Goal: Task Accomplishment & Management: Manage account settings

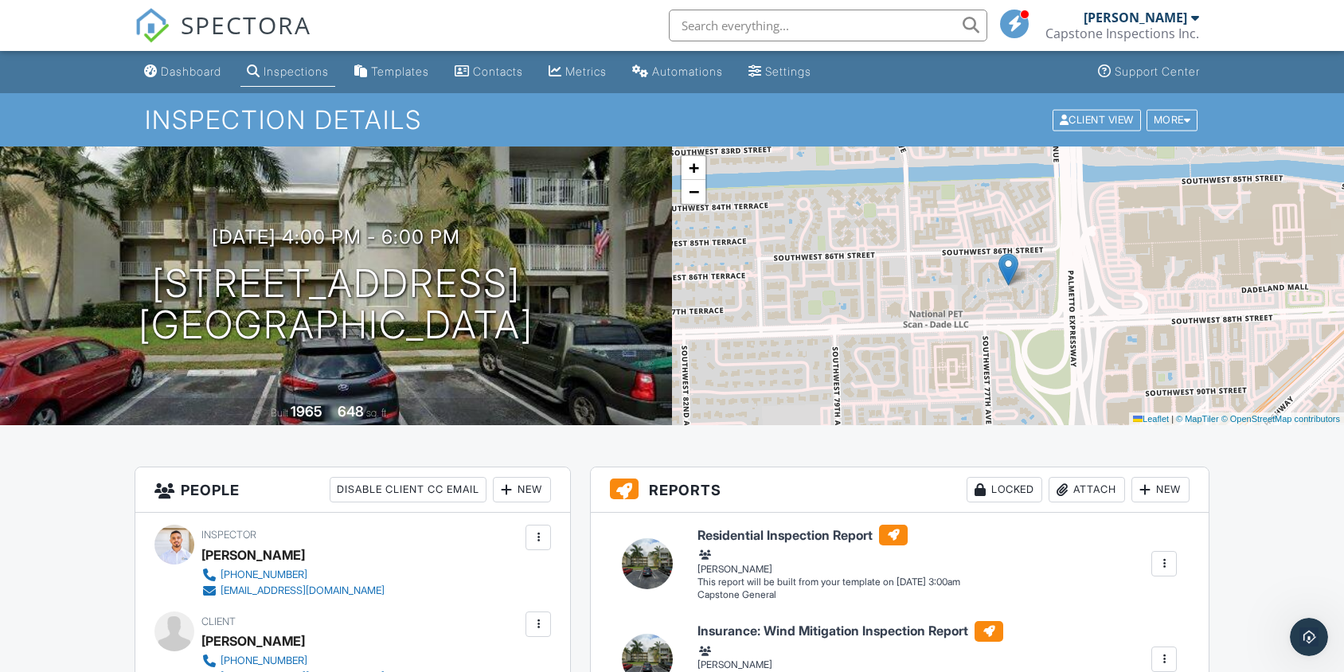
click at [188, 17] on span "SPECTORA" at bounding box center [246, 24] width 131 height 33
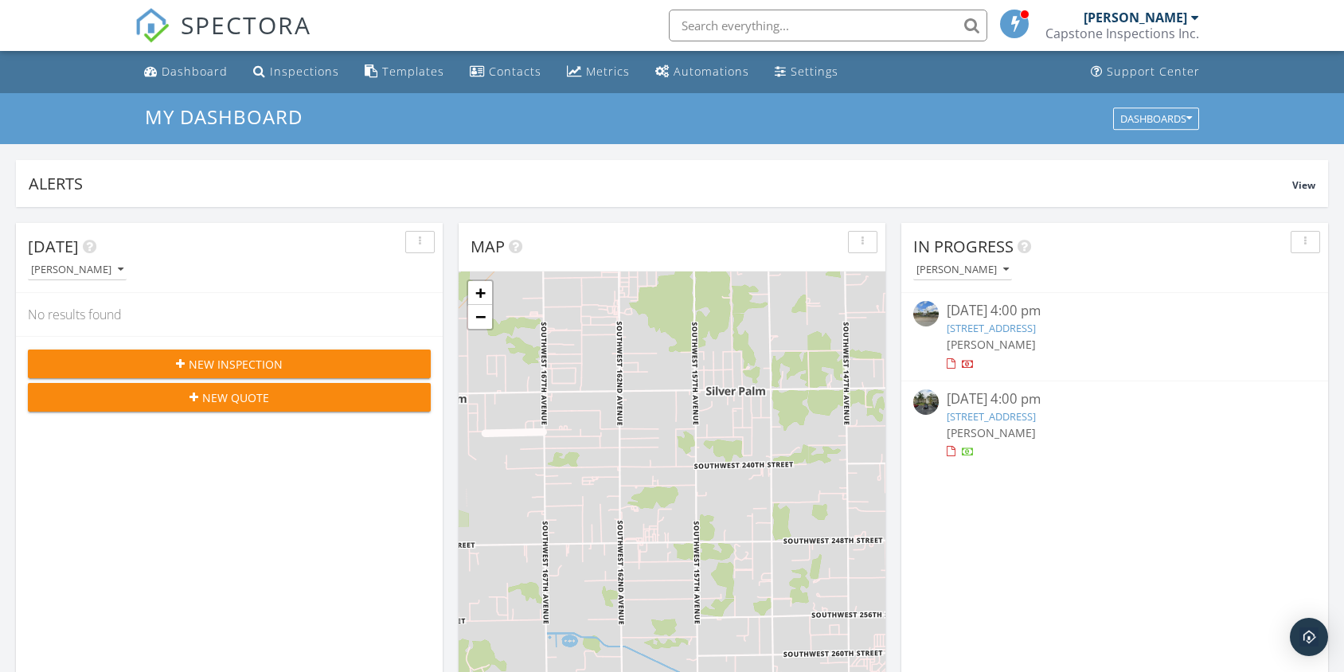
click at [759, 28] on input "text" at bounding box center [828, 26] width 318 height 32
click at [850, 43] on li at bounding box center [823, 25] width 341 height 51
click at [870, 35] on input "text" at bounding box center [828, 26] width 318 height 32
type input "feng"
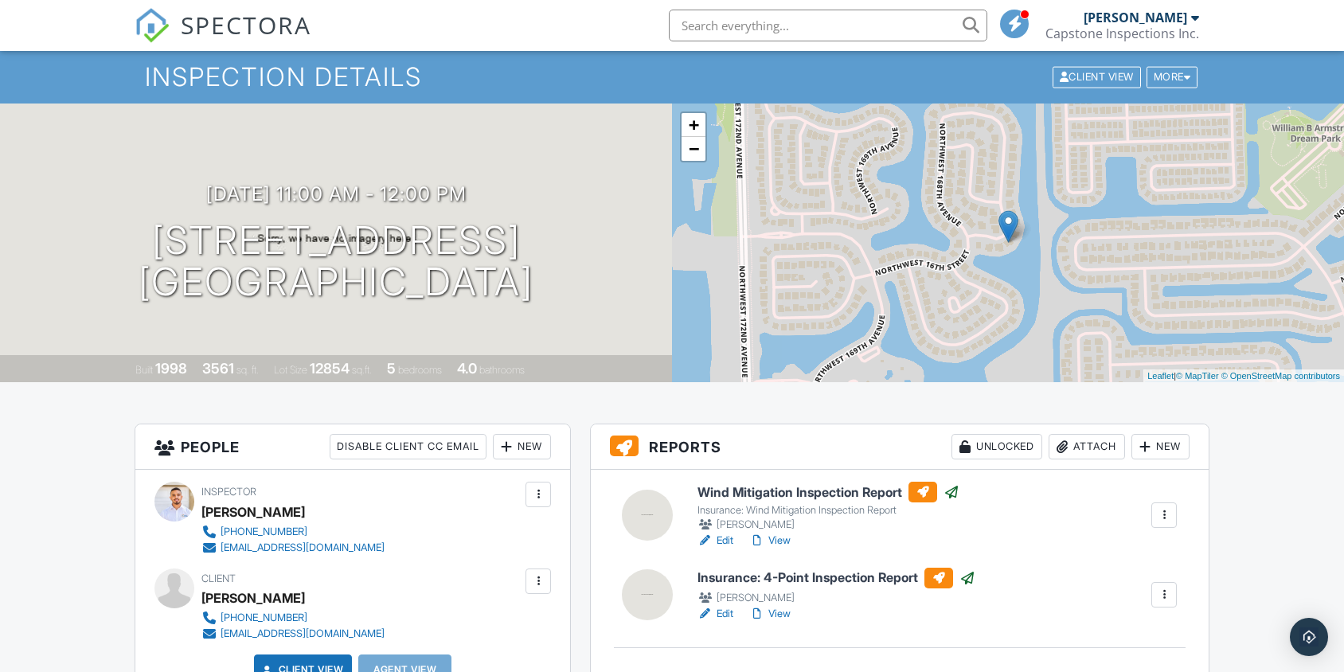
scroll to position [54, 0]
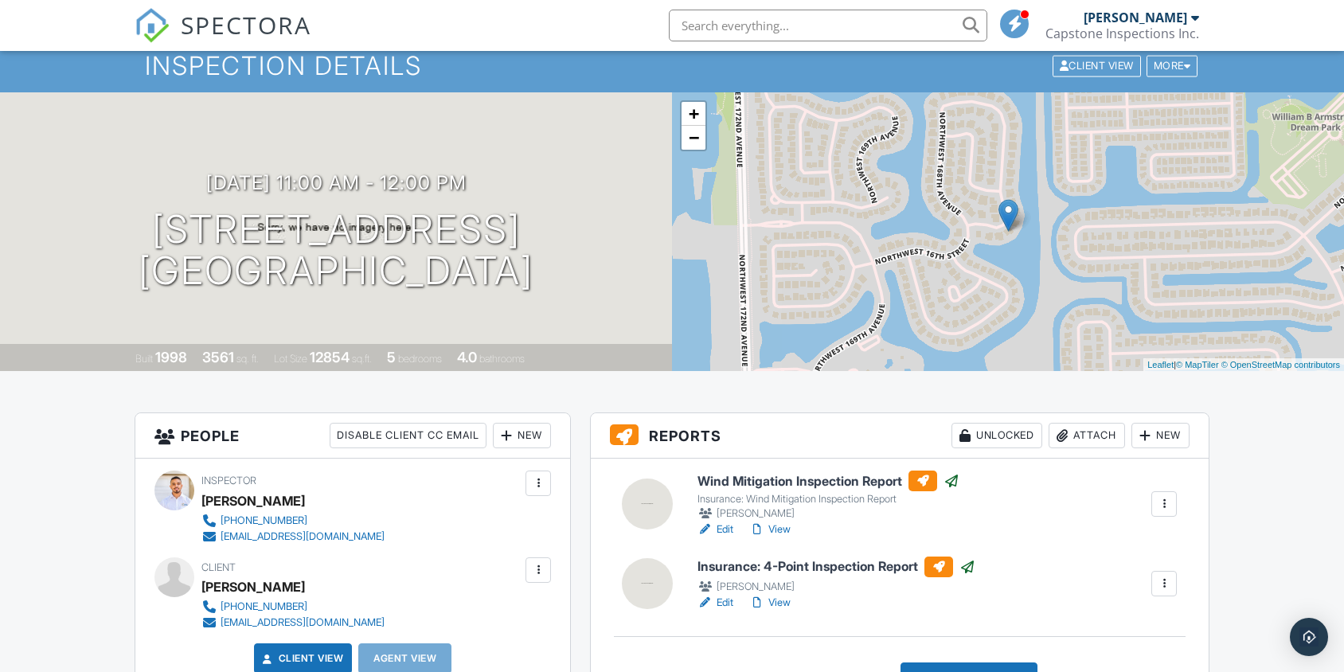
click at [788, 531] on link "View" at bounding box center [769, 529] width 41 height 16
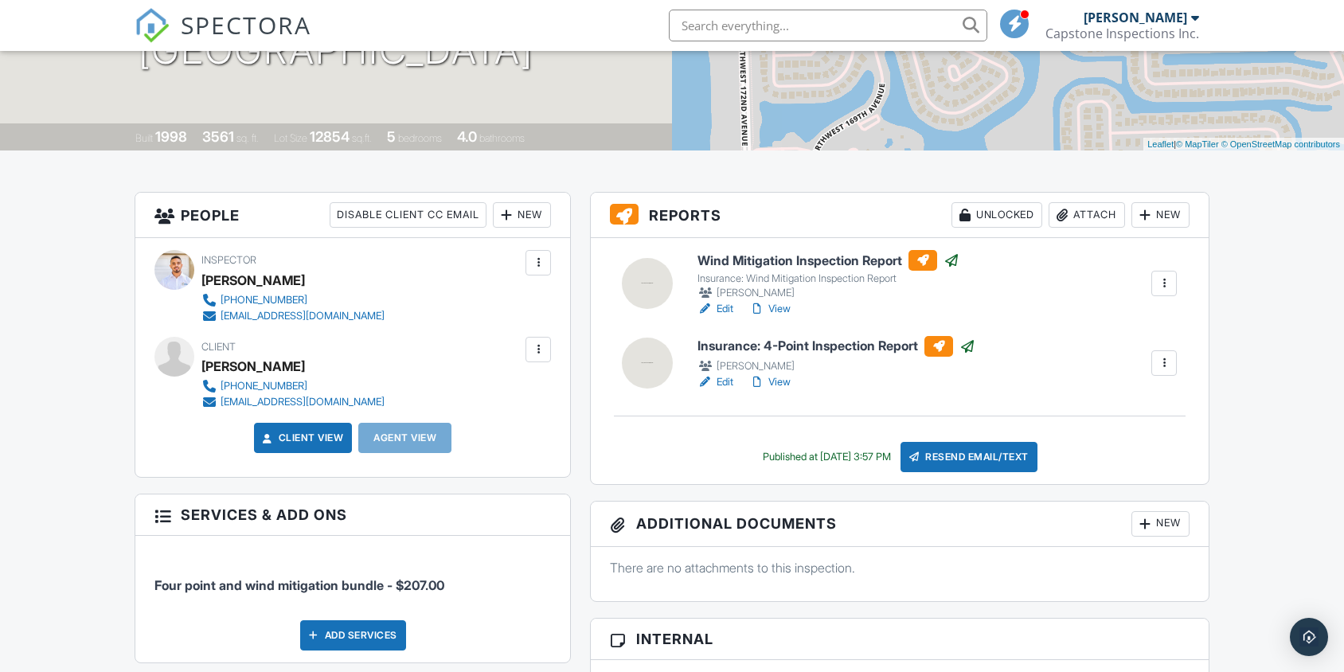
scroll to position [270, 0]
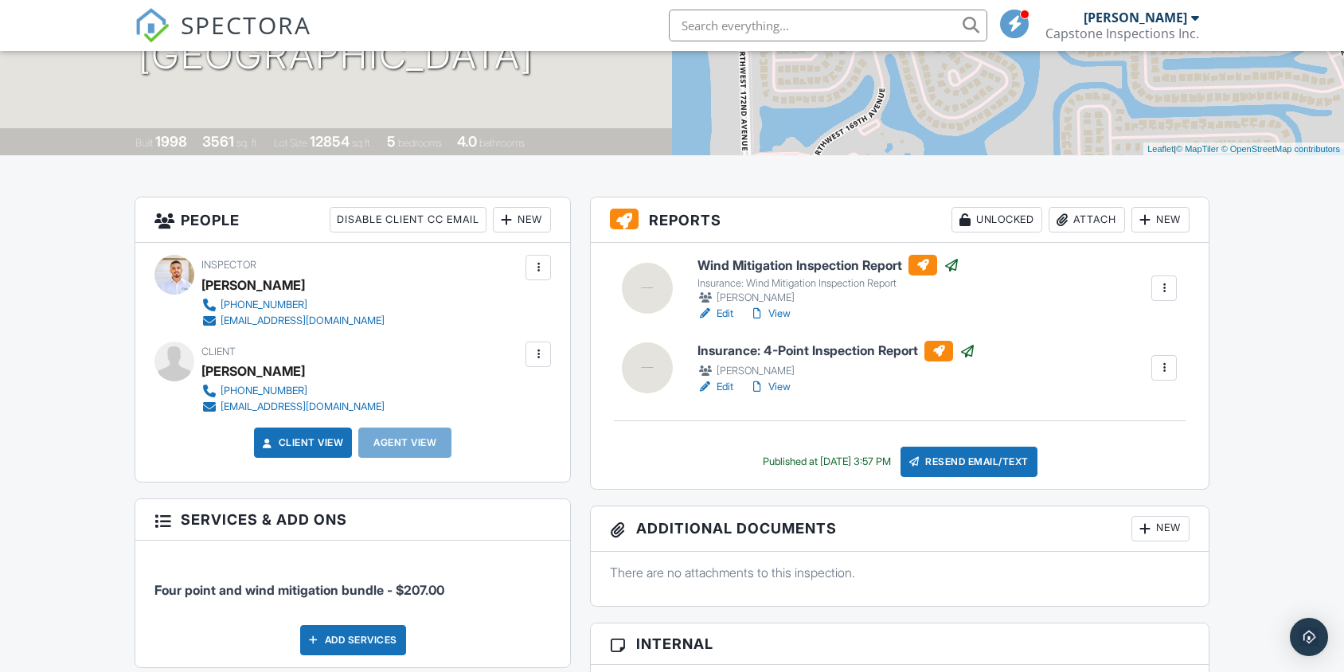
click at [779, 389] on link "View" at bounding box center [769, 387] width 41 height 16
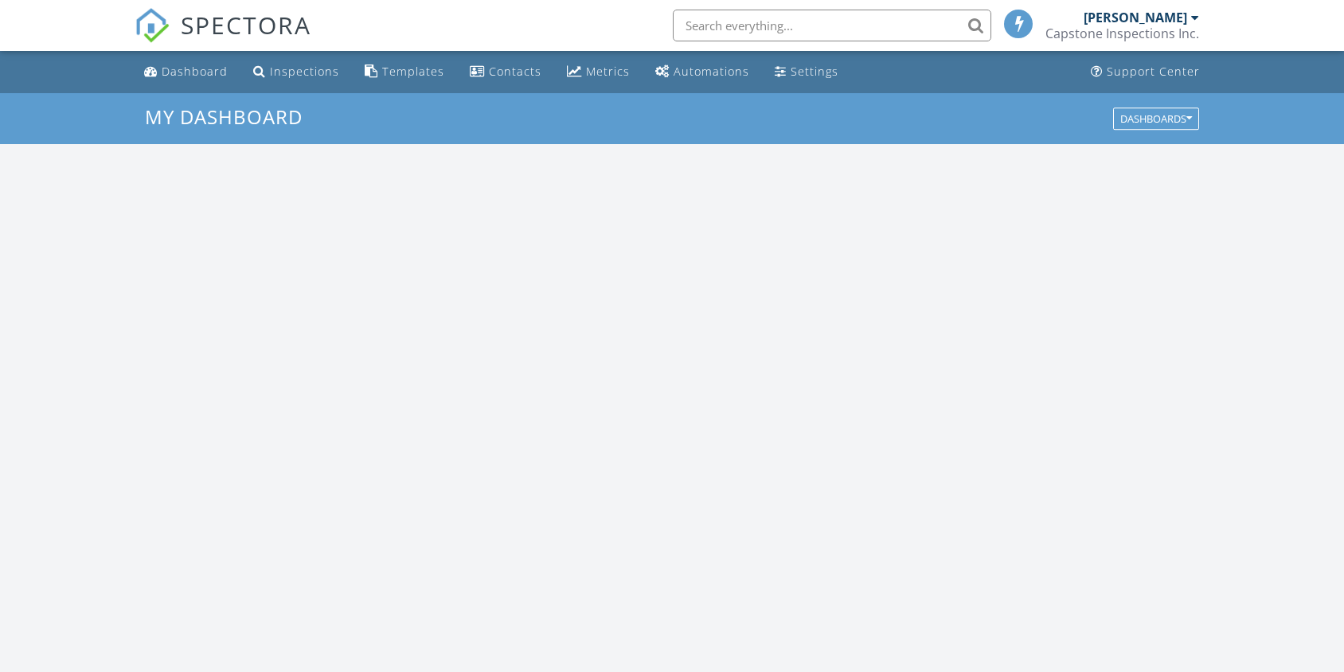
scroll to position [1474, 1368]
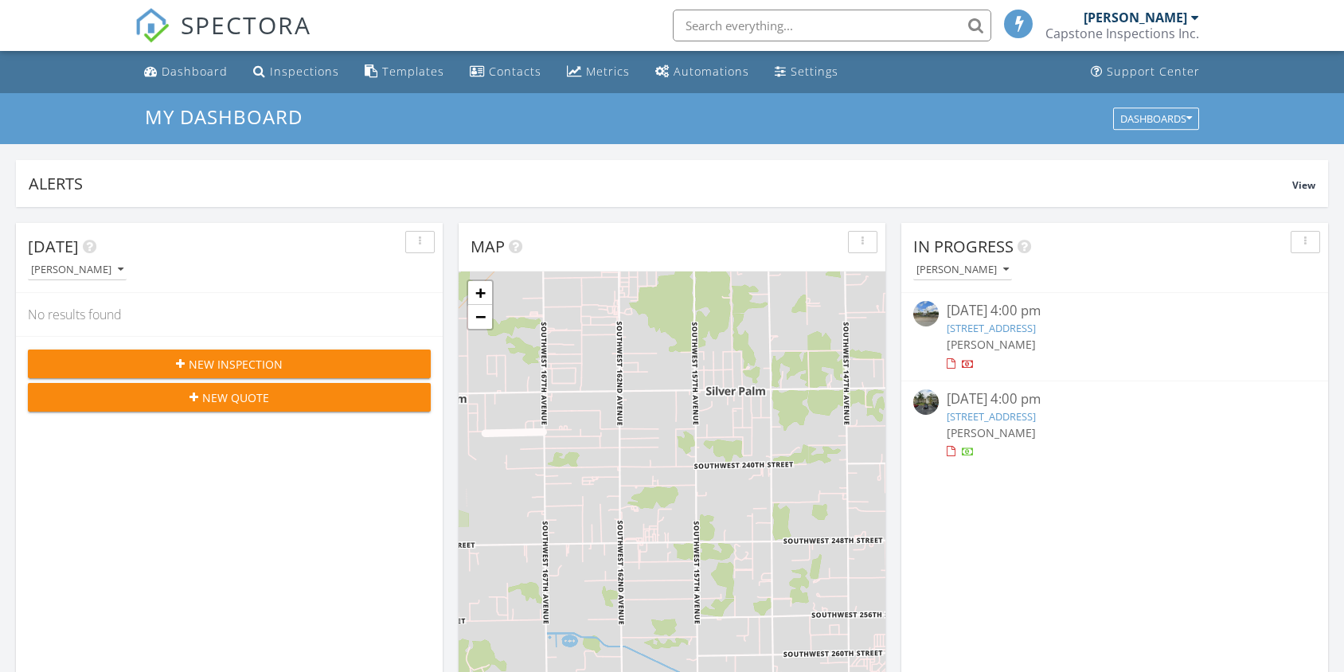
click at [727, 37] on input "text" at bounding box center [832, 26] width 318 height 32
type input "feng"
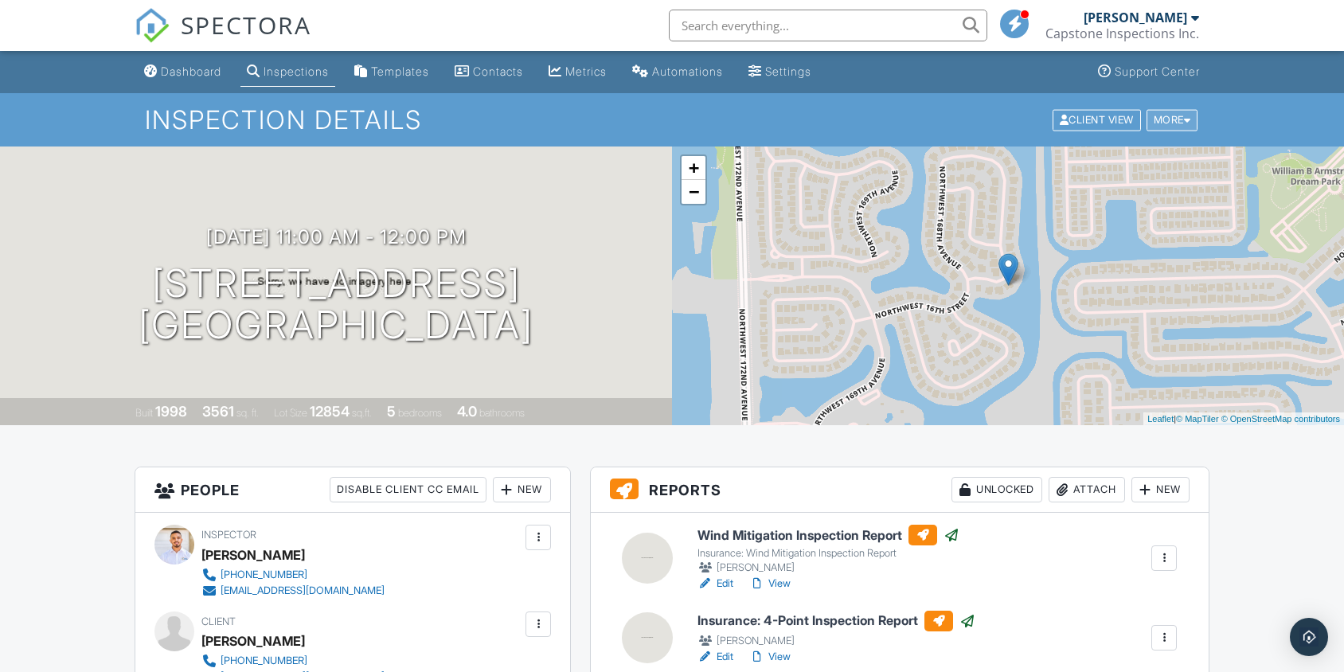
click at [1161, 113] on div "More" at bounding box center [1172, 119] width 52 height 21
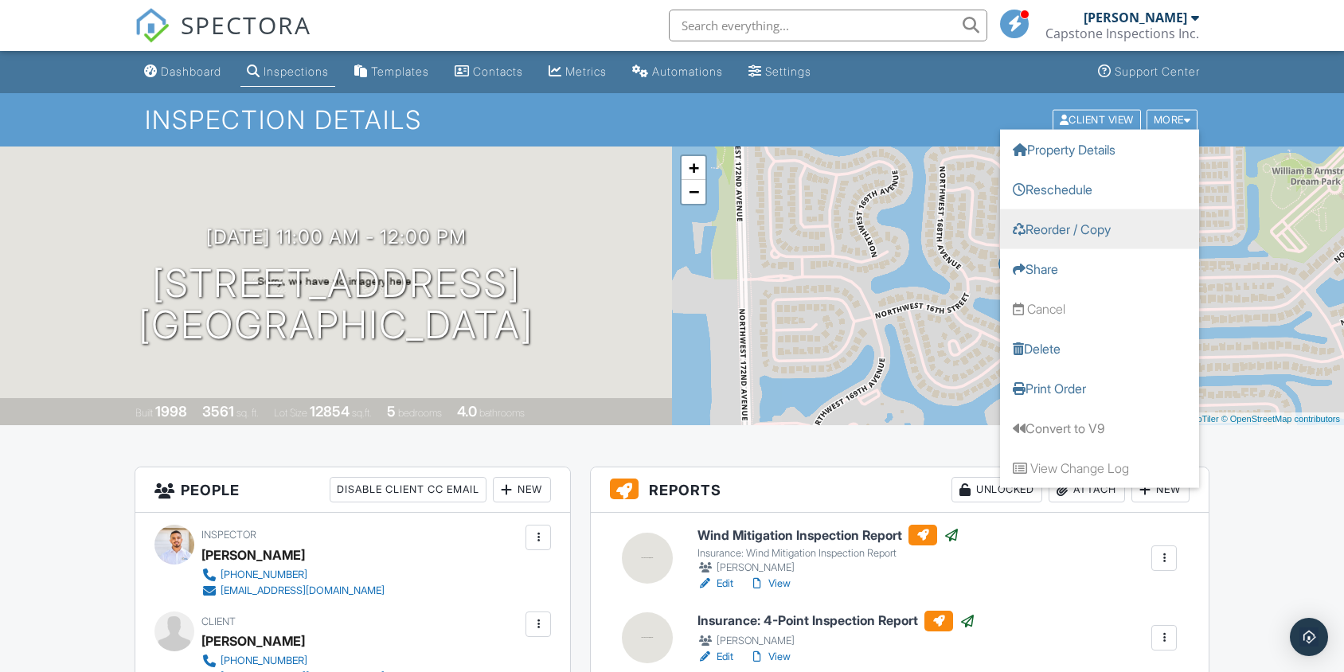
click at [1111, 224] on link "Reorder / Copy" at bounding box center [1099, 229] width 199 height 40
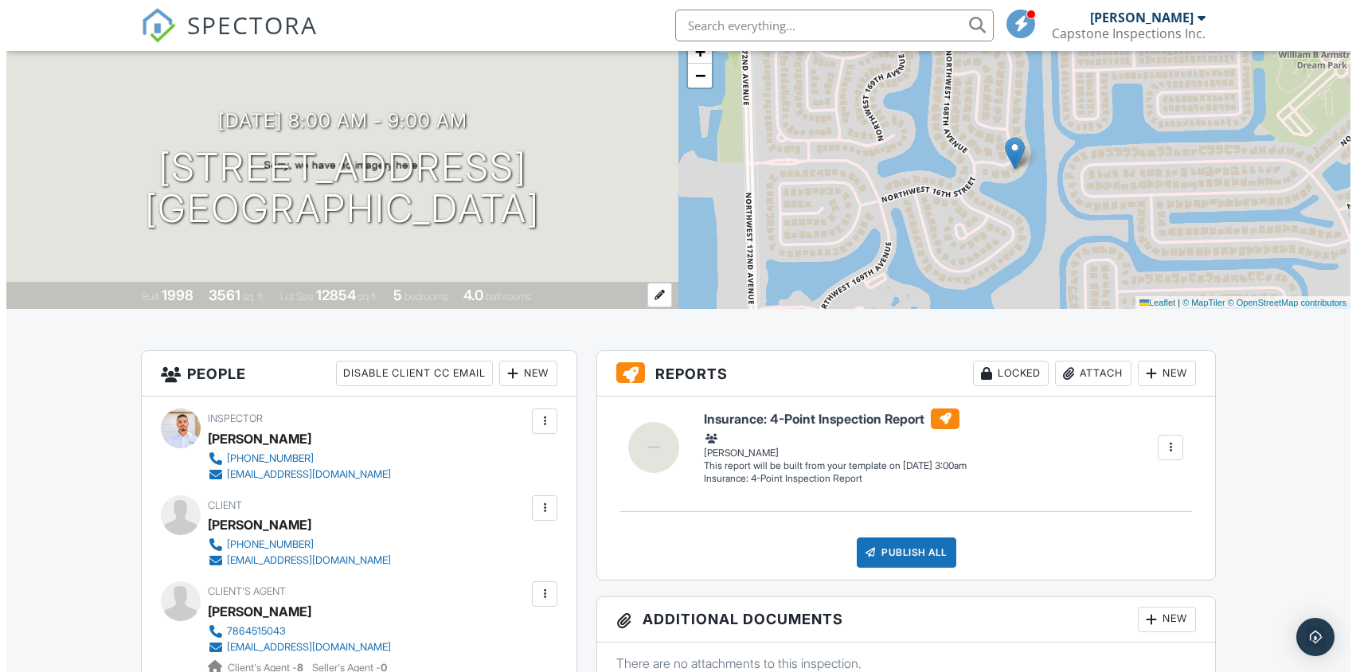
scroll to position [126, 0]
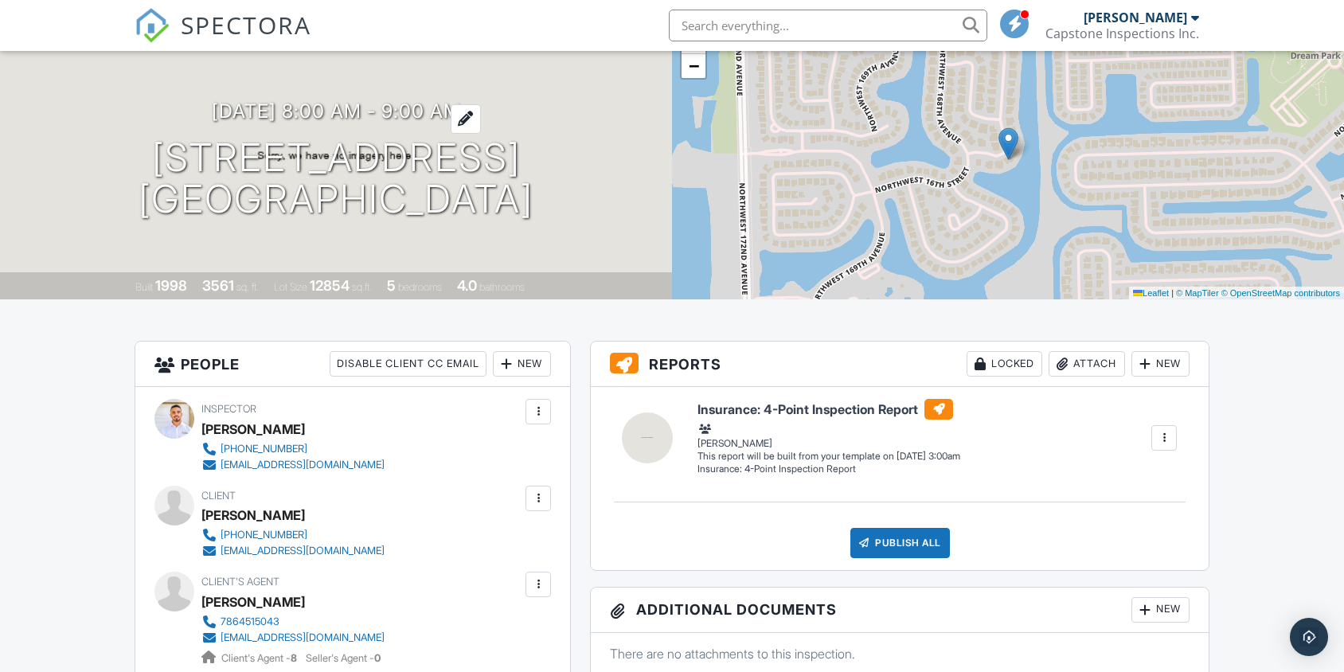
click at [330, 104] on h3 "[DATE] 8:00 am - 9:00 am" at bounding box center [336, 110] width 249 height 21
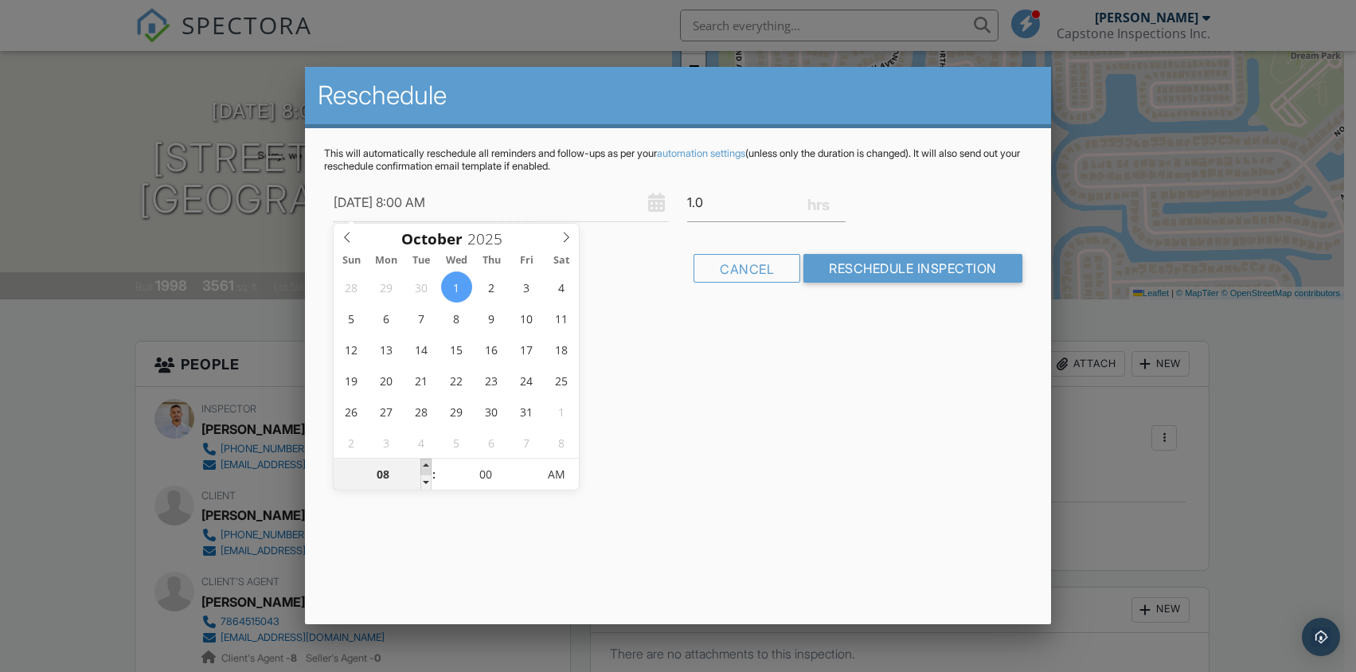
type input "[DATE] 9:00 AM"
type input "09"
click at [424, 467] on span at bounding box center [425, 467] width 11 height 16
type input "[DATE] 10:00 AM"
type input "10"
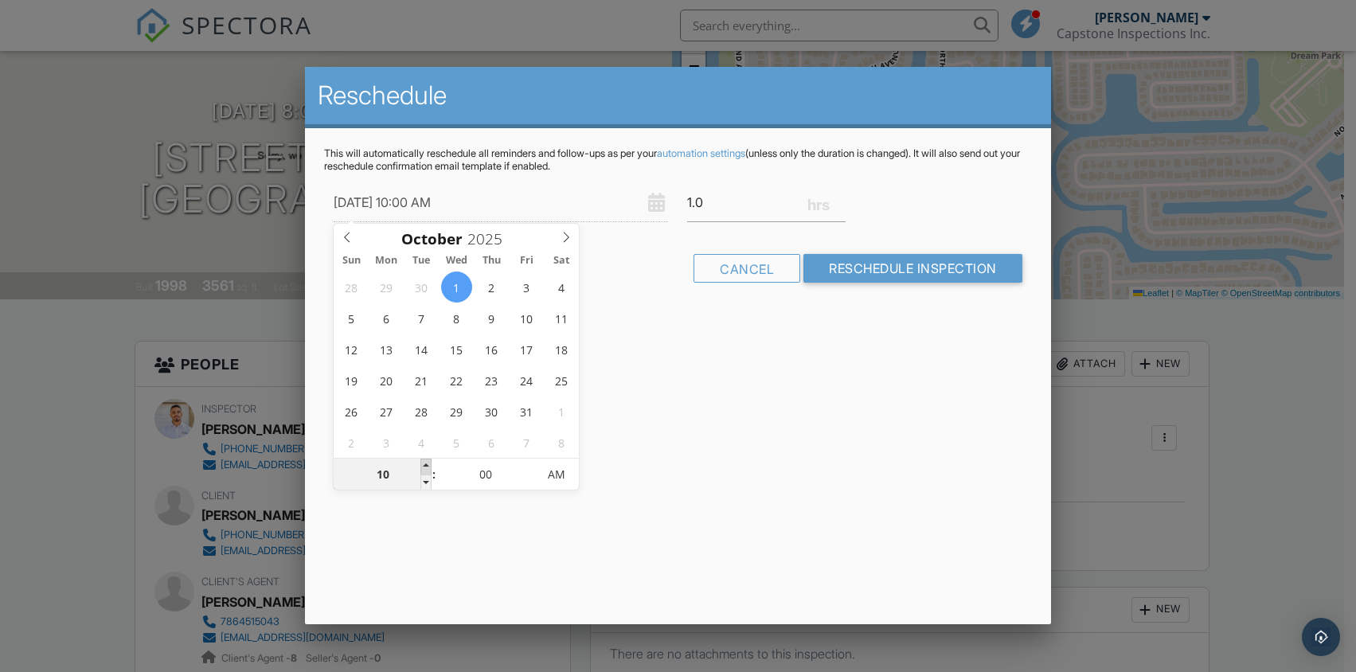
click at [424, 467] on span at bounding box center [425, 467] width 11 height 16
drag, startPoint x: 685, startPoint y: 385, endPoint x: 809, endPoint y: 292, distance: 154.8
click at [689, 380] on div "Reschedule This will automatically reschedule all reminders and follow-ups as p…" at bounding box center [678, 345] width 746 height 557
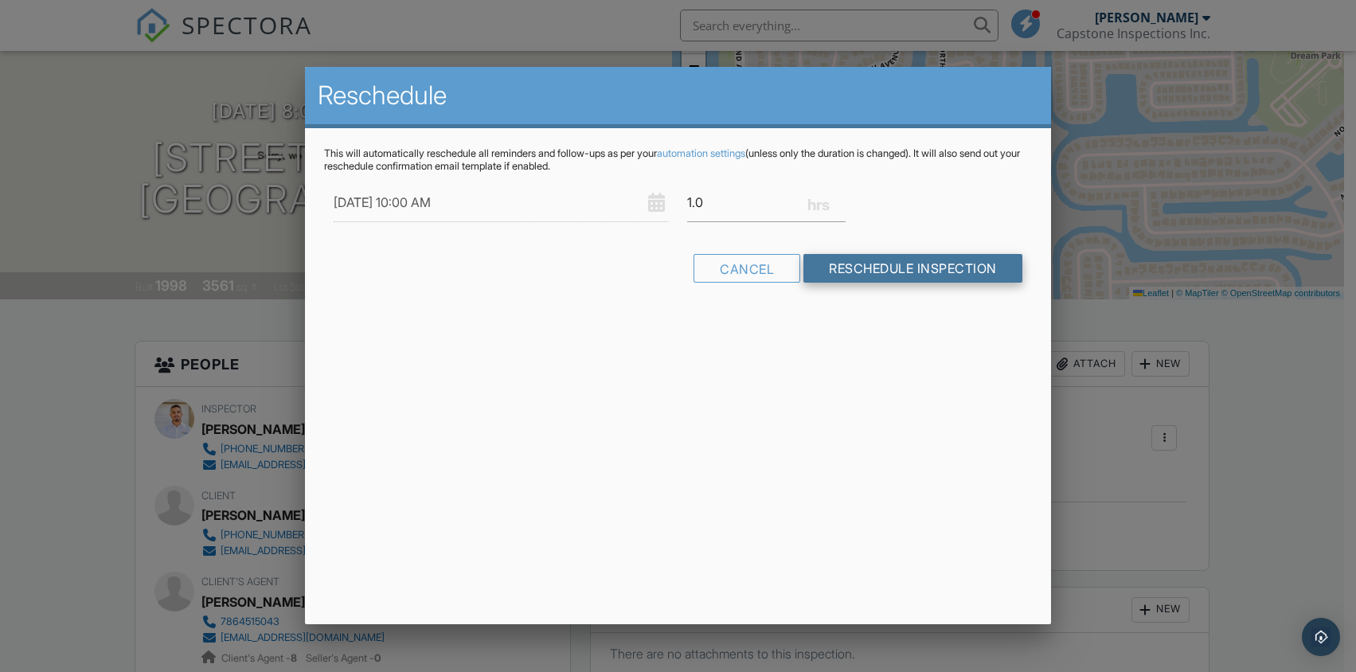
click at [915, 267] on input "Reschedule Inspection" at bounding box center [912, 268] width 219 height 29
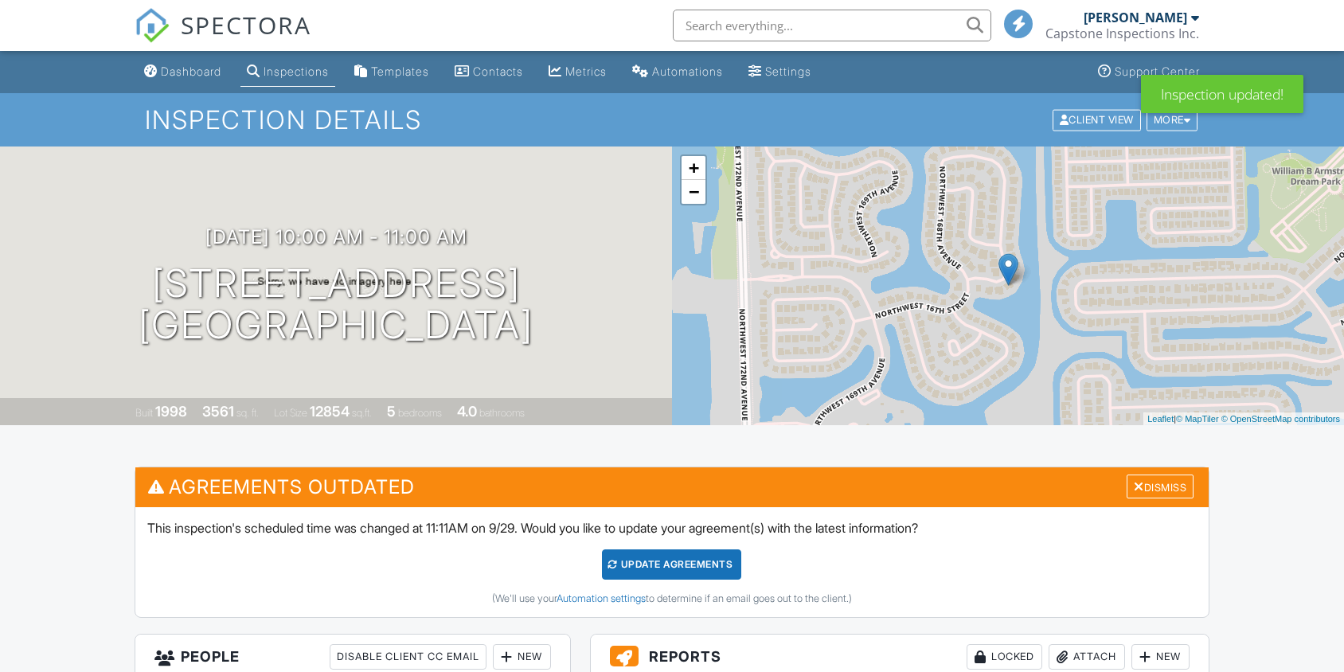
click at [652, 576] on div "Update Agreements" at bounding box center [671, 564] width 139 height 30
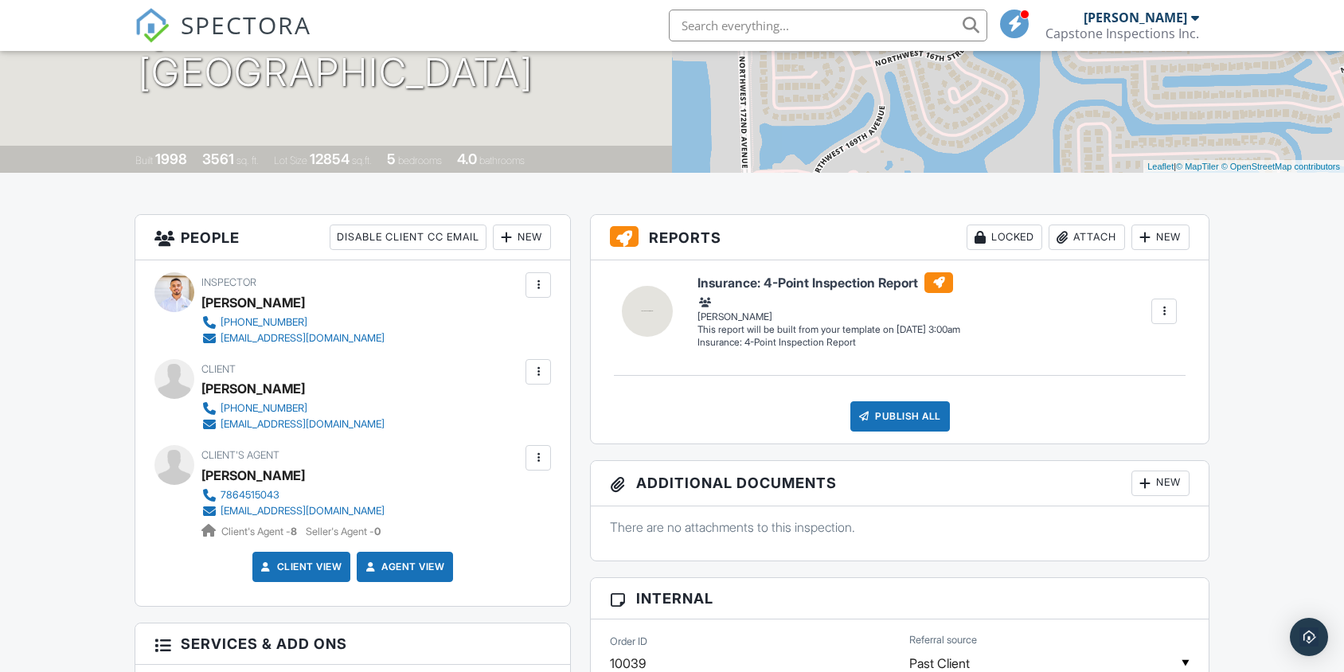
scroll to position [252, 0]
click at [176, 14] on div "SPECTORA" at bounding box center [223, 25] width 177 height 51
click at [146, 17] on img at bounding box center [152, 25] width 35 height 35
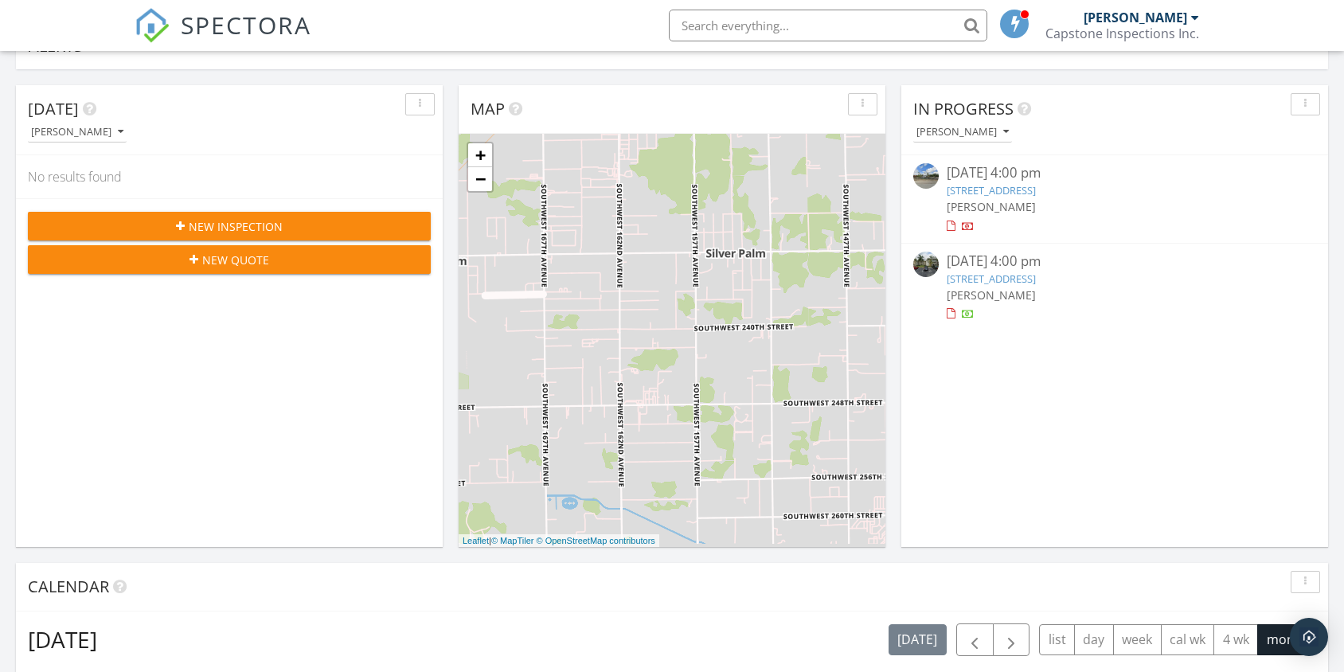
scroll to position [143, 0]
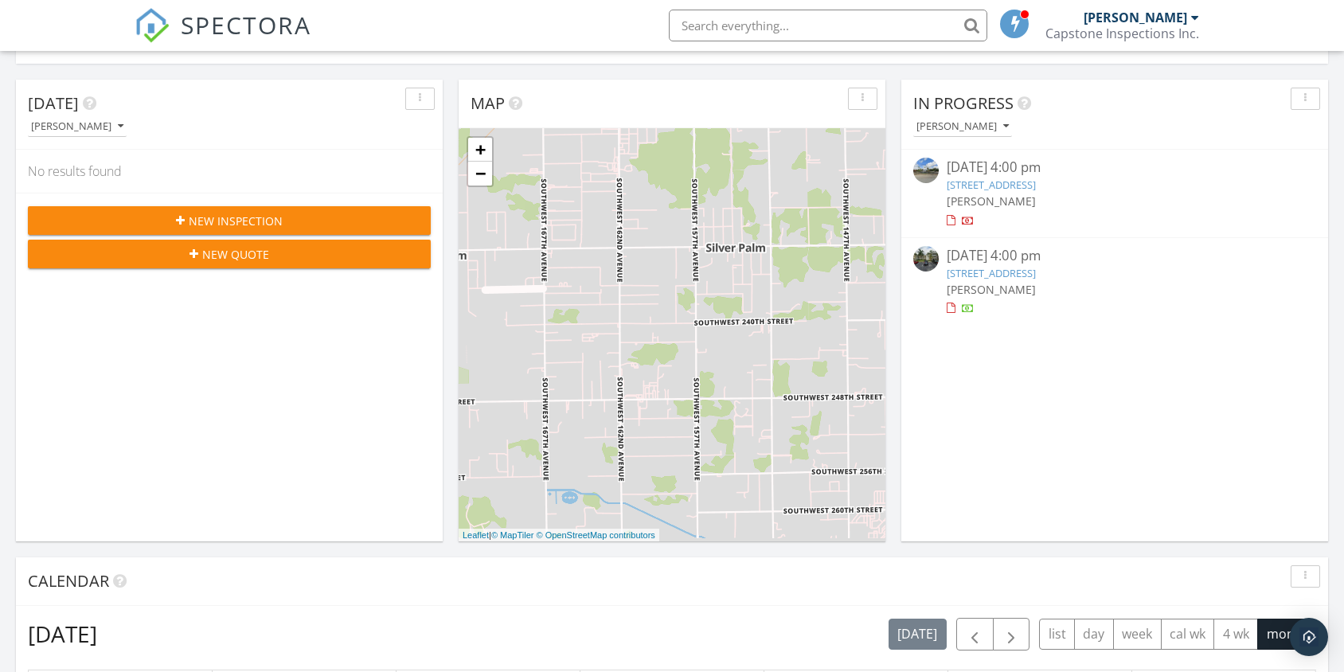
click at [1003, 272] on link "[STREET_ADDRESS]" at bounding box center [991, 273] width 89 height 14
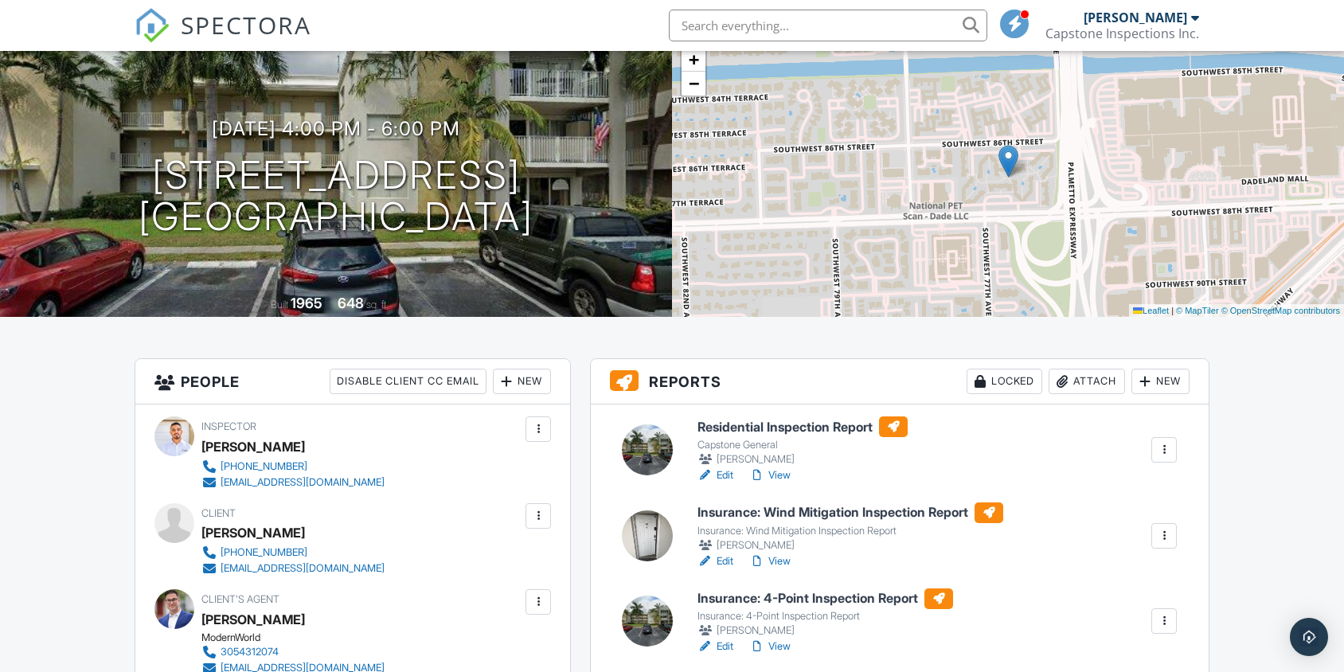
scroll to position [111, 0]
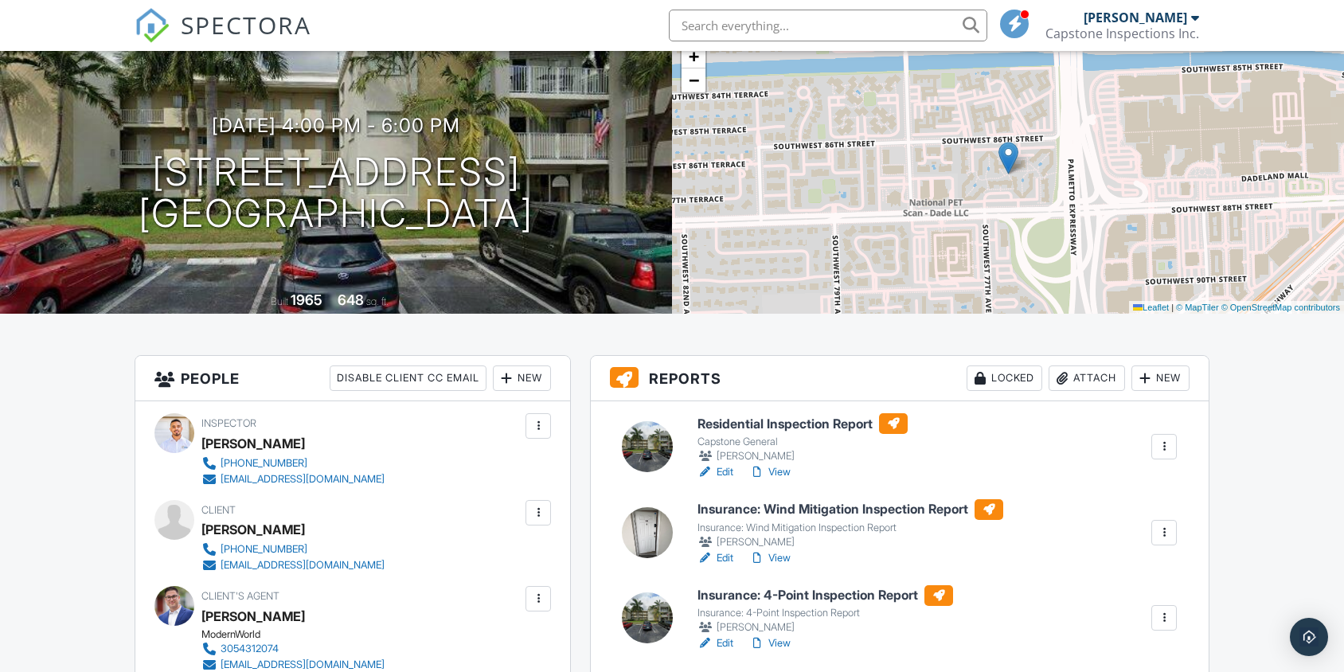
click at [205, 27] on span "SPECTORA" at bounding box center [246, 24] width 131 height 33
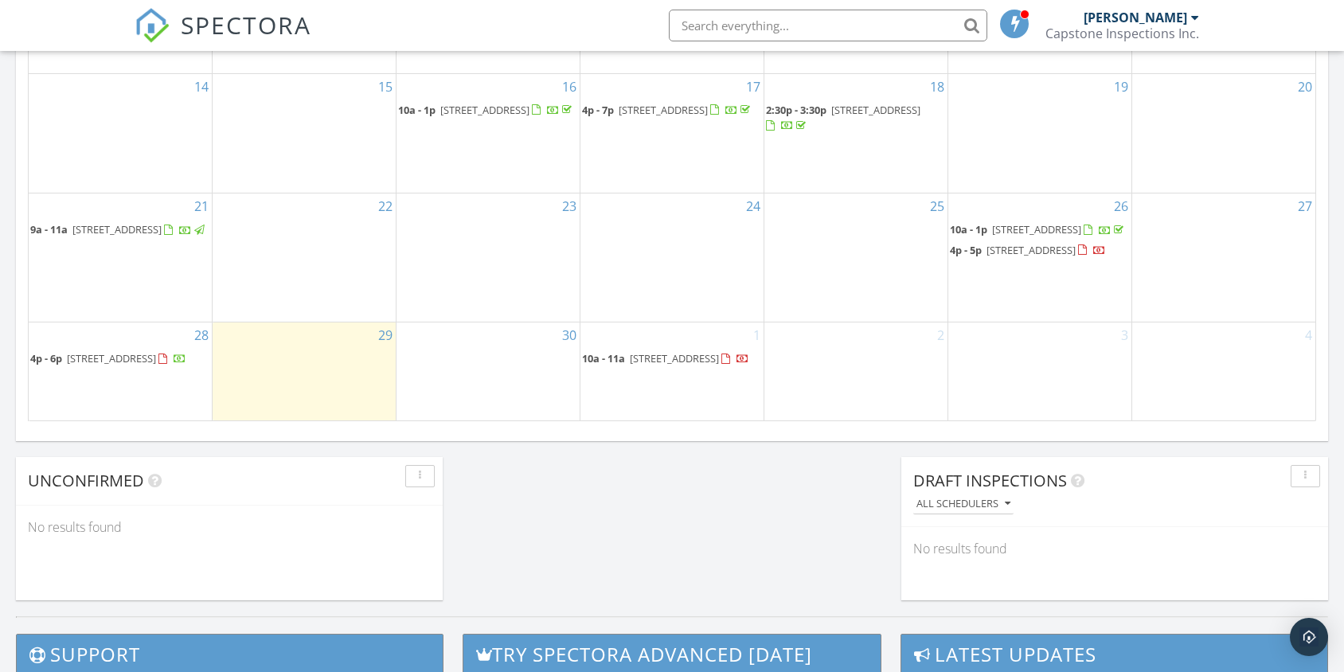
scroll to position [1036, 0]
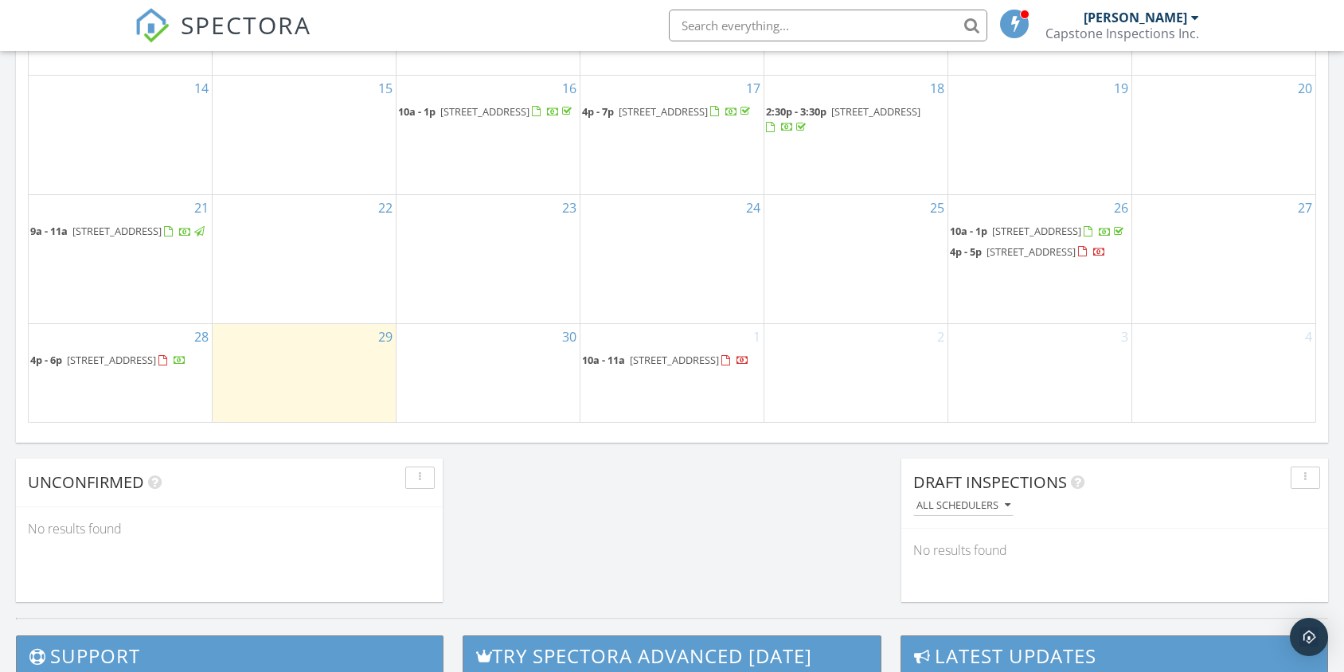
click at [637, 359] on span "16706 NW 18th St, Pembroke Pines 33028" at bounding box center [674, 360] width 89 height 14
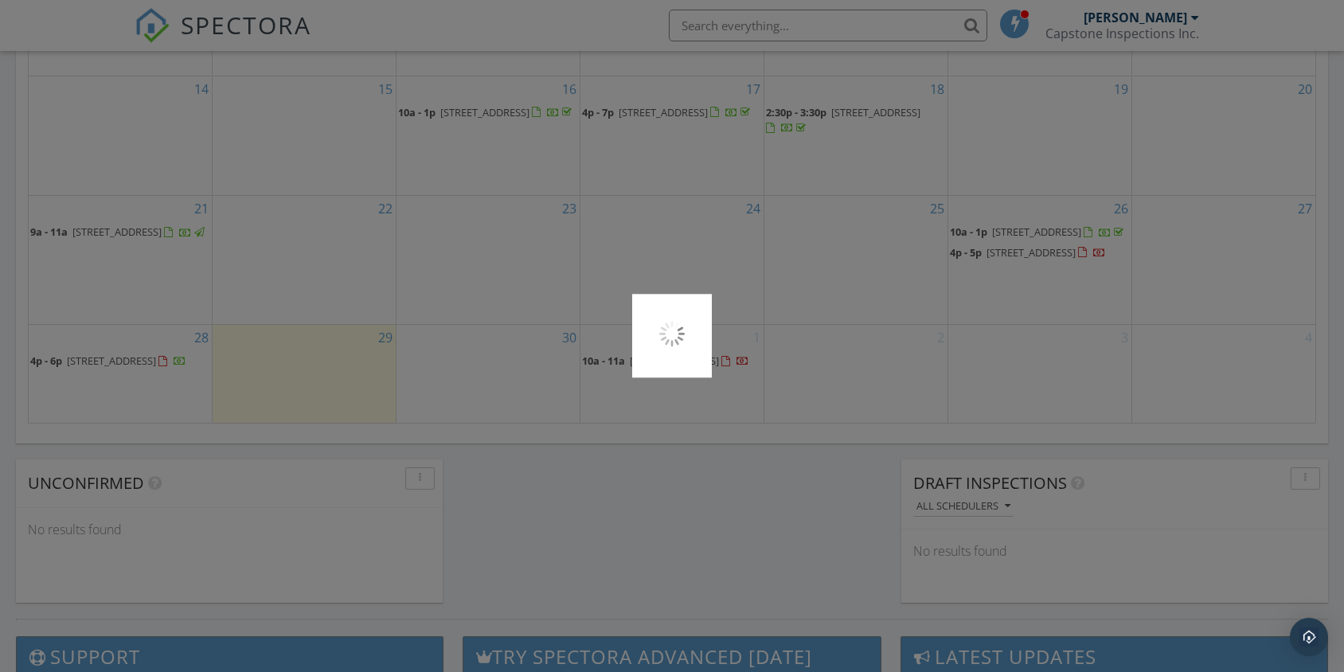
scroll to position [1038, 0]
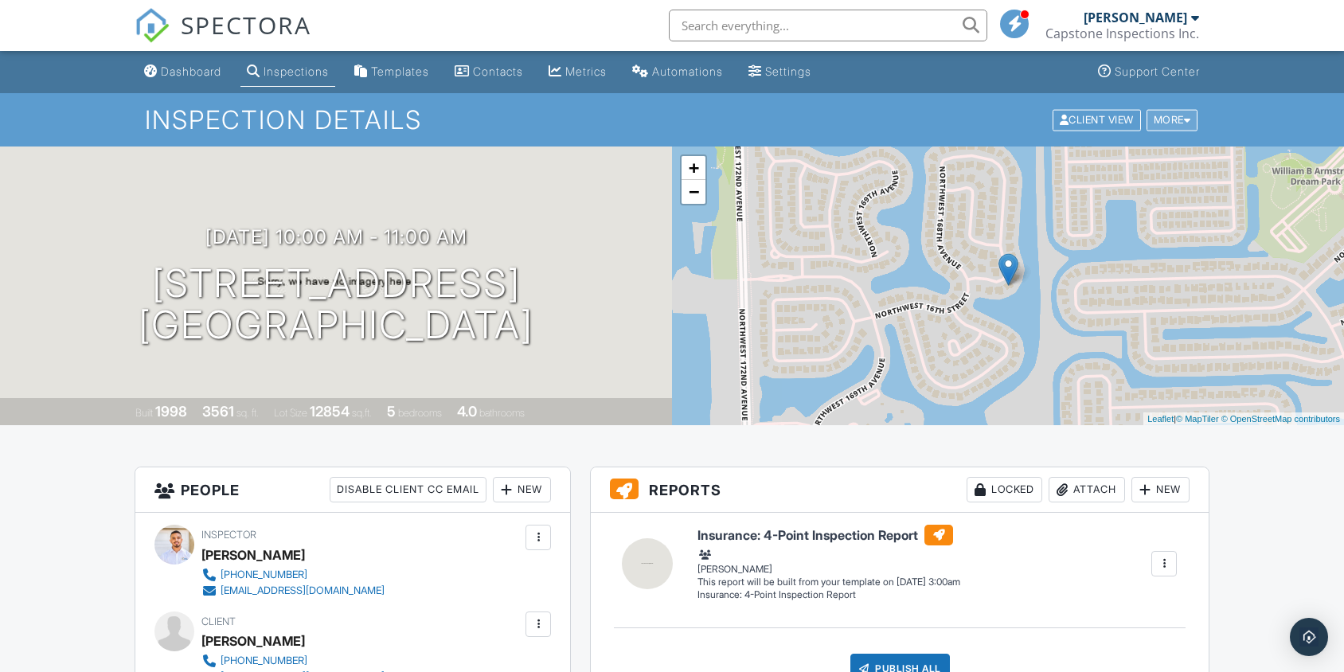
click at [1170, 110] on div "More" at bounding box center [1172, 119] width 52 height 21
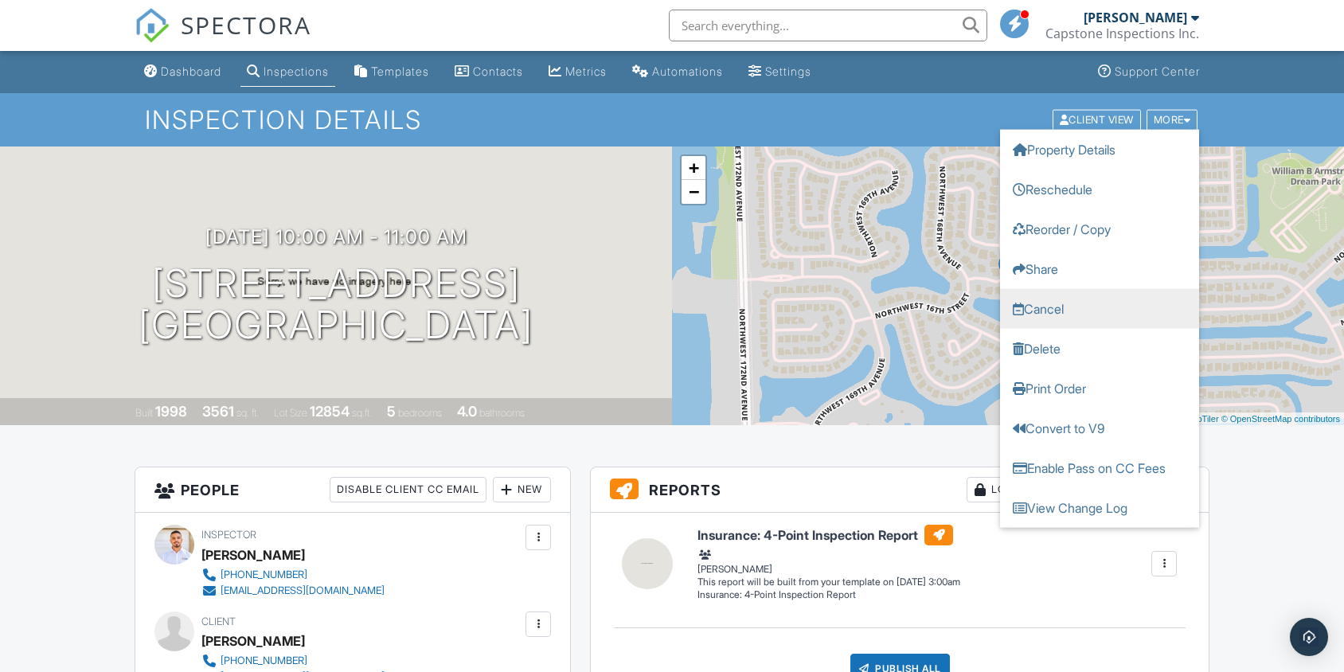
click at [1039, 318] on link "Cancel" at bounding box center [1099, 308] width 199 height 40
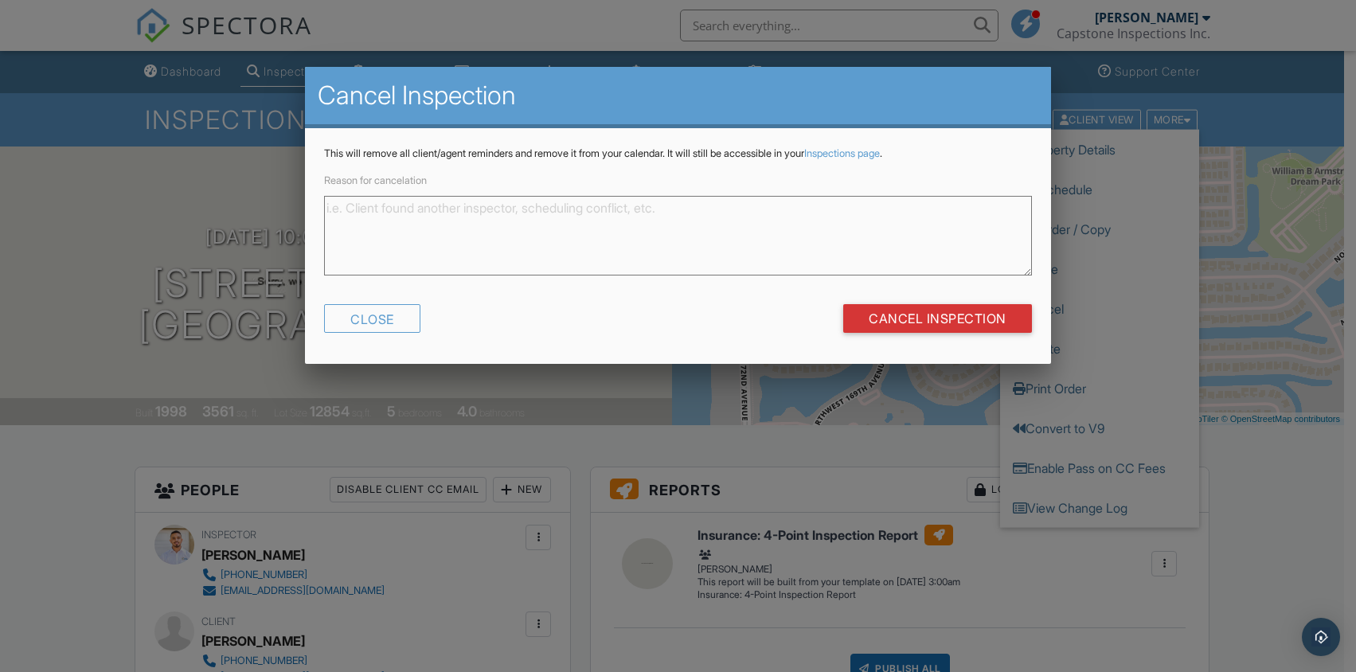
click at [649, 232] on textarea "Reason for cancelation" at bounding box center [678, 237] width 708 height 80
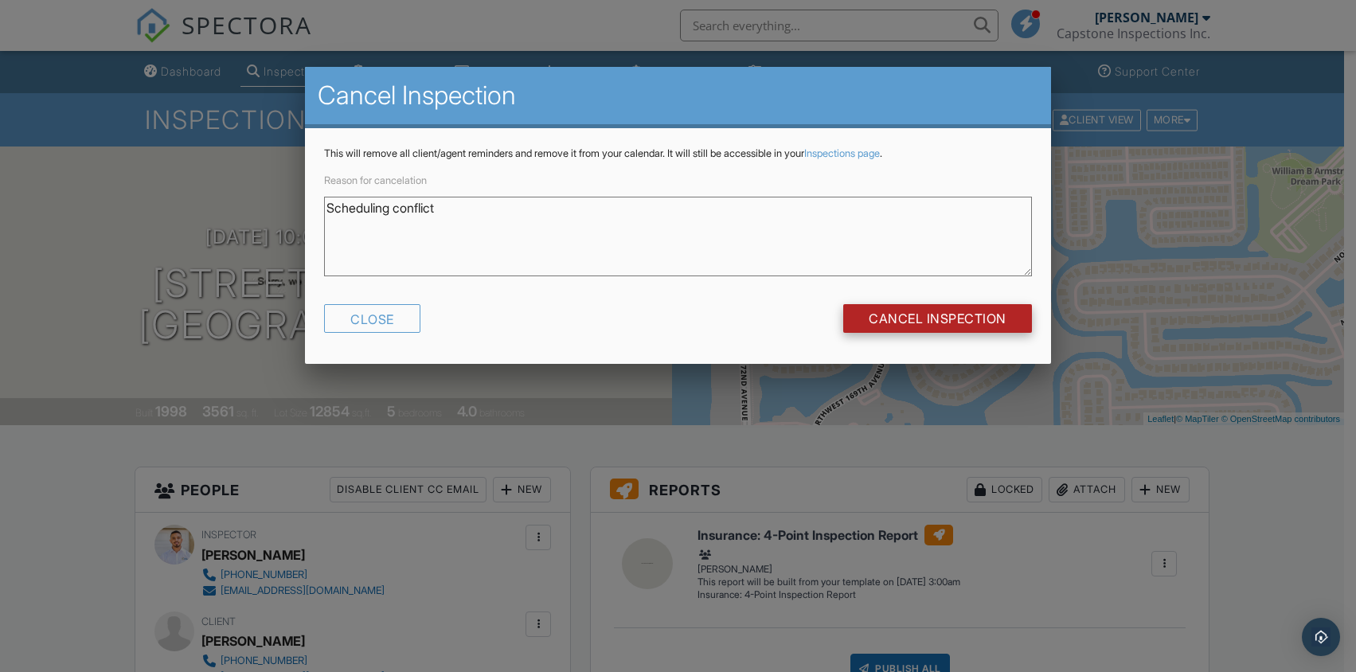
type textarea "Scheduling conflict"
click at [956, 326] on input "Cancel Inspection" at bounding box center [937, 318] width 189 height 29
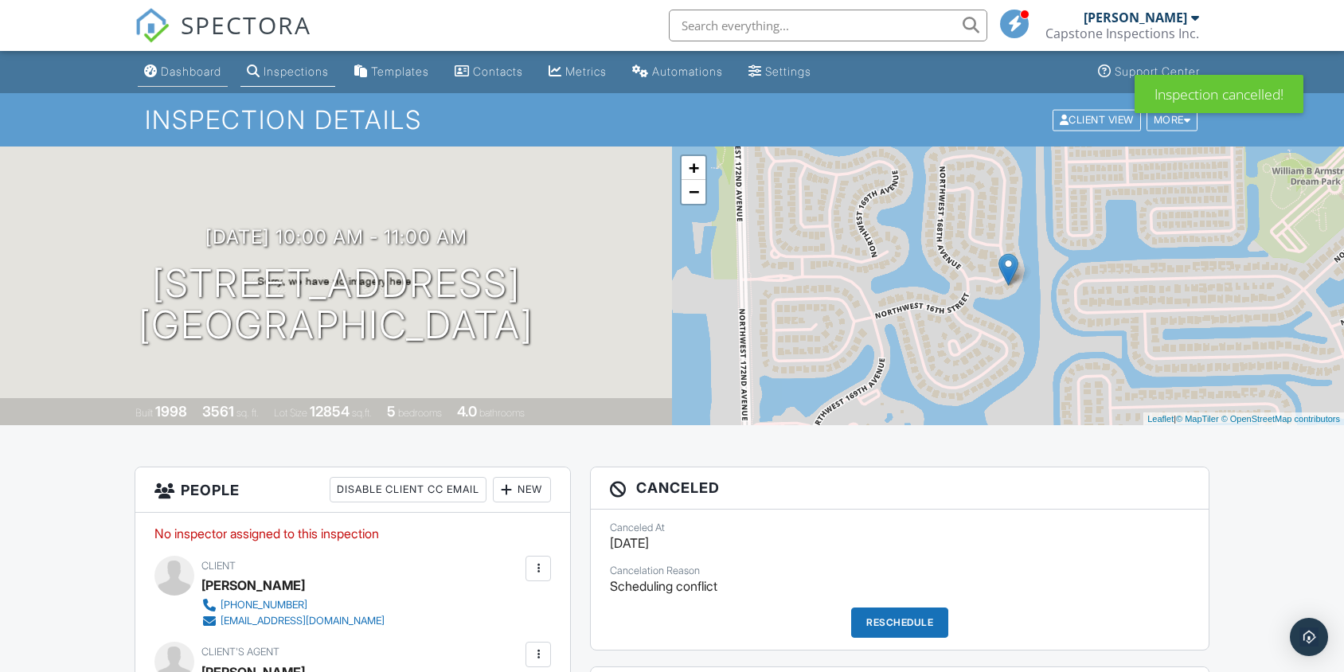
click at [166, 72] on div "Dashboard" at bounding box center [191, 71] width 61 height 14
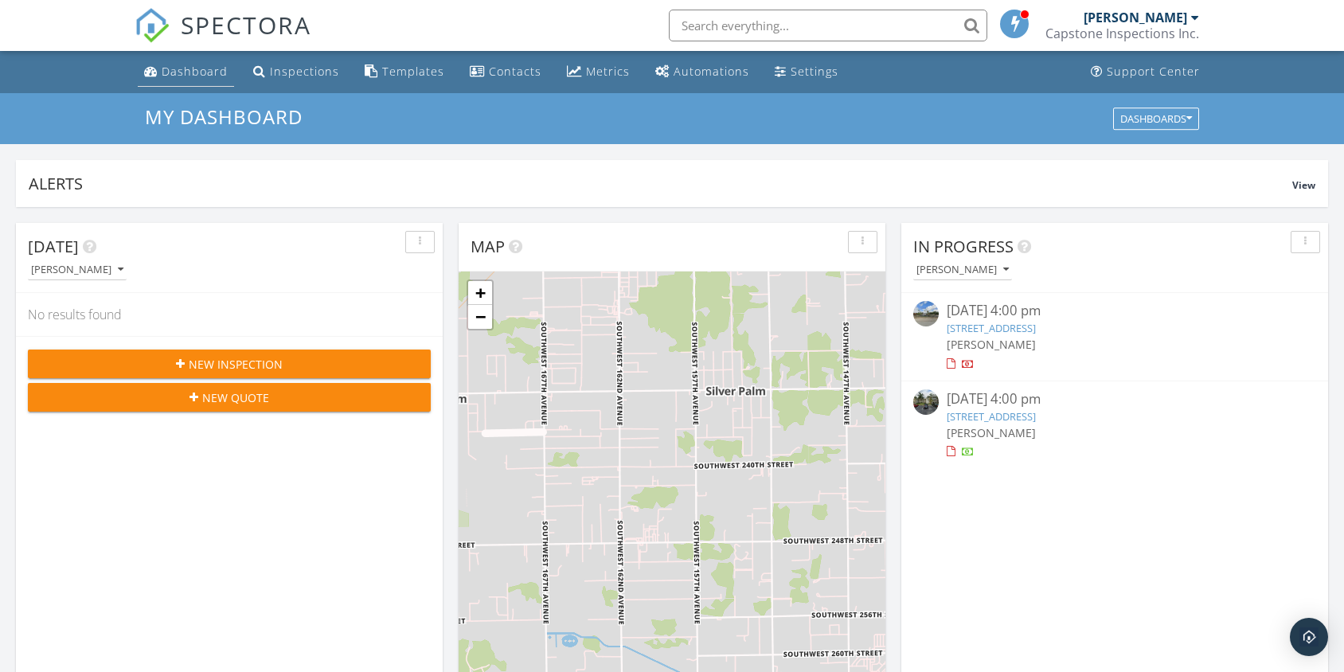
click at [185, 93] on div "My Dashboard Dashboards" at bounding box center [672, 118] width 1344 height 51
click at [197, 84] on link "Dashboard" at bounding box center [186, 71] width 96 height 29
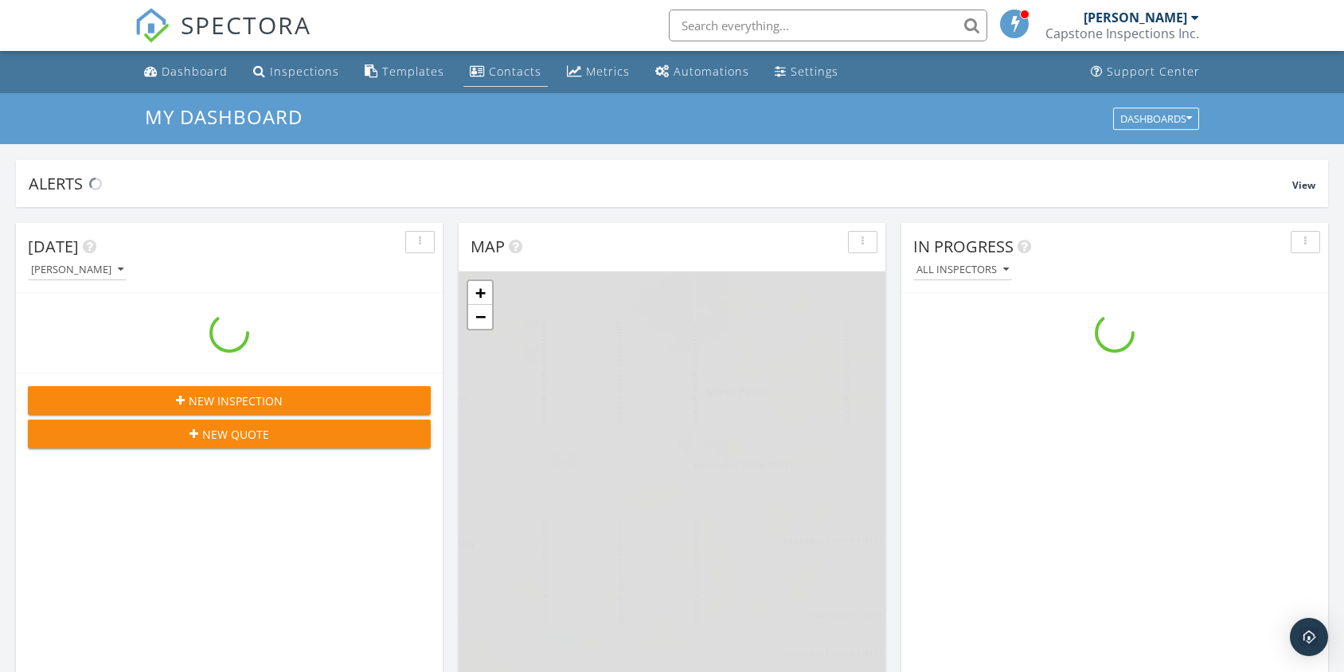
scroll to position [1474, 1368]
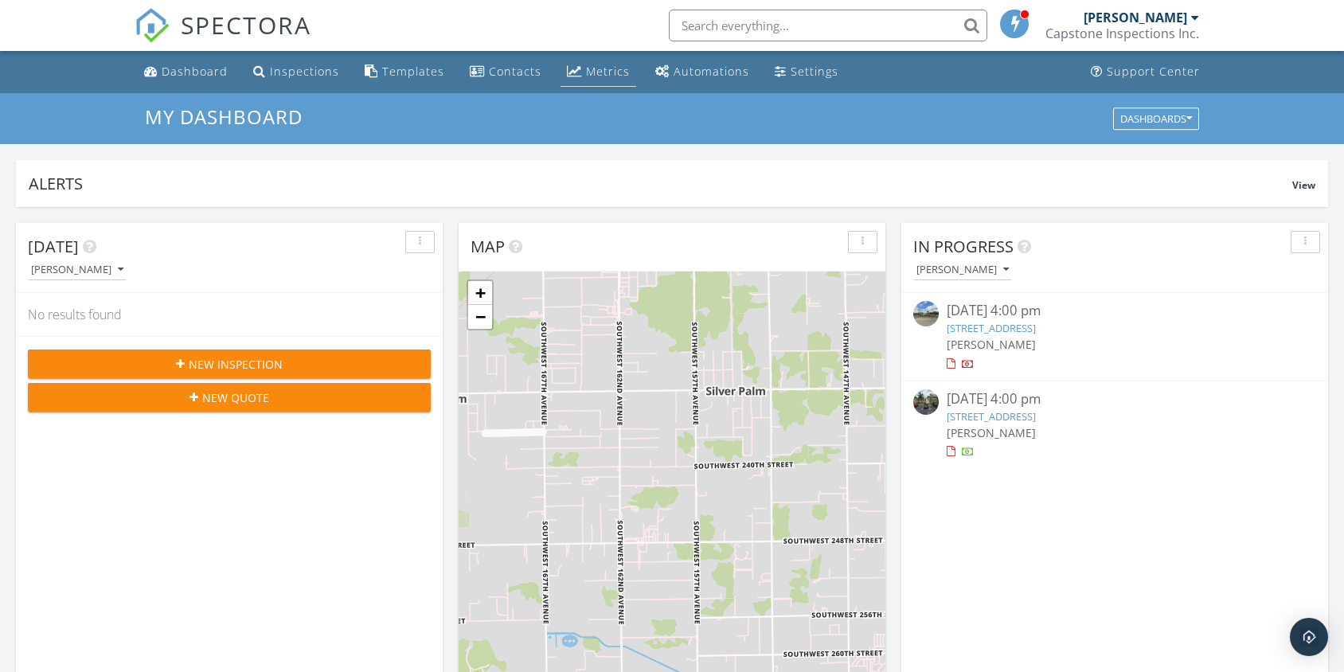
click at [557, 71] on li "Metrics" at bounding box center [598, 72] width 82 height 42
click at [567, 70] on div "Metrics" at bounding box center [574, 70] width 15 height 13
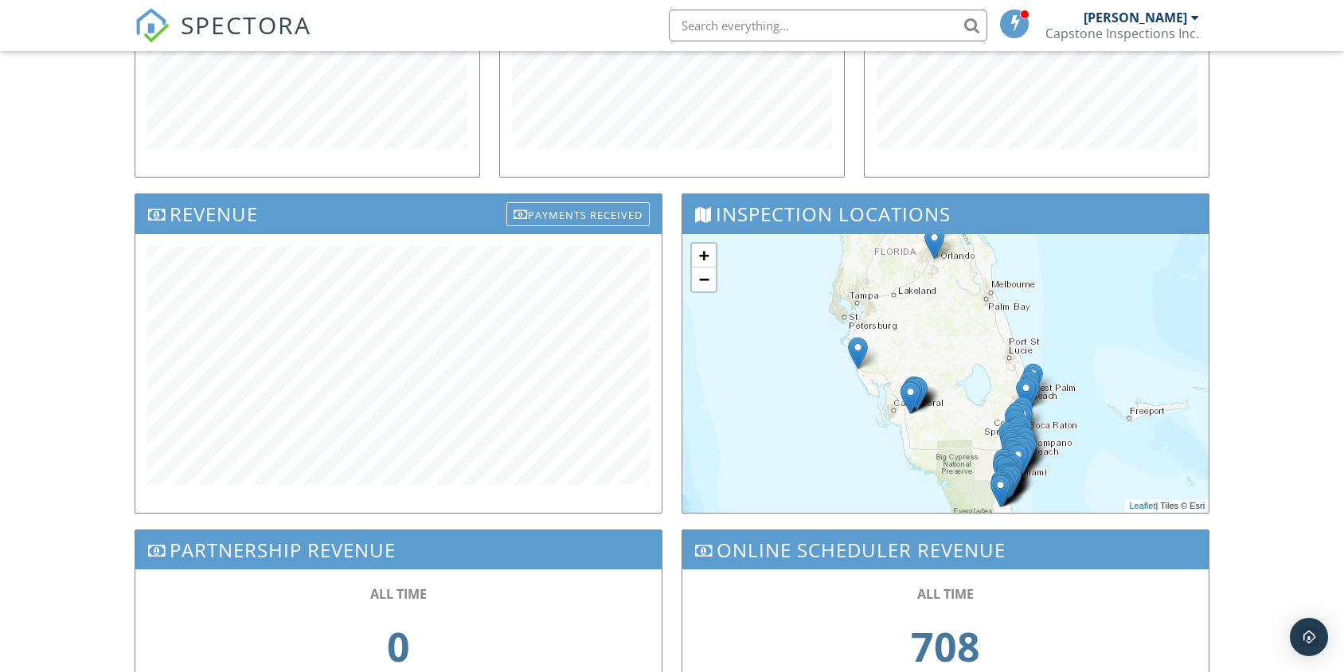
scroll to position [401, 0]
click at [103, 342] on div "Dashboard Inspections Templates Contacts Metrics Automations Settings Support C…" at bounding box center [672, 207] width 1344 height 1114
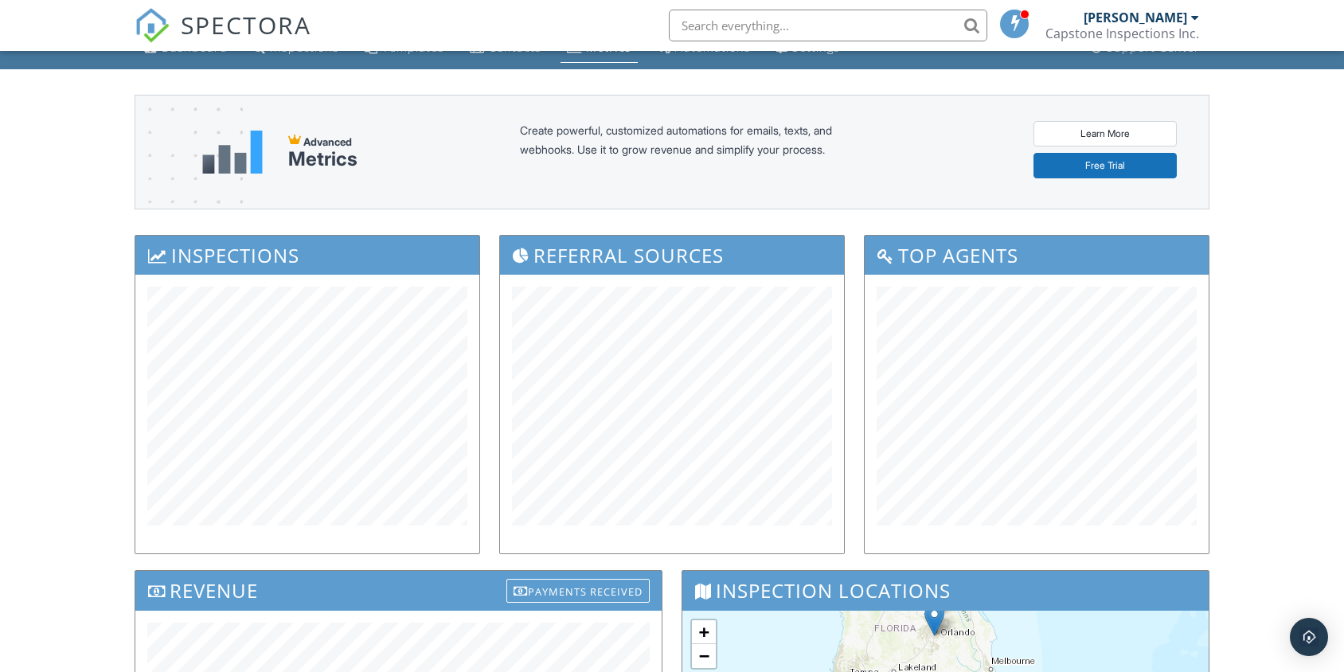
scroll to position [0, 0]
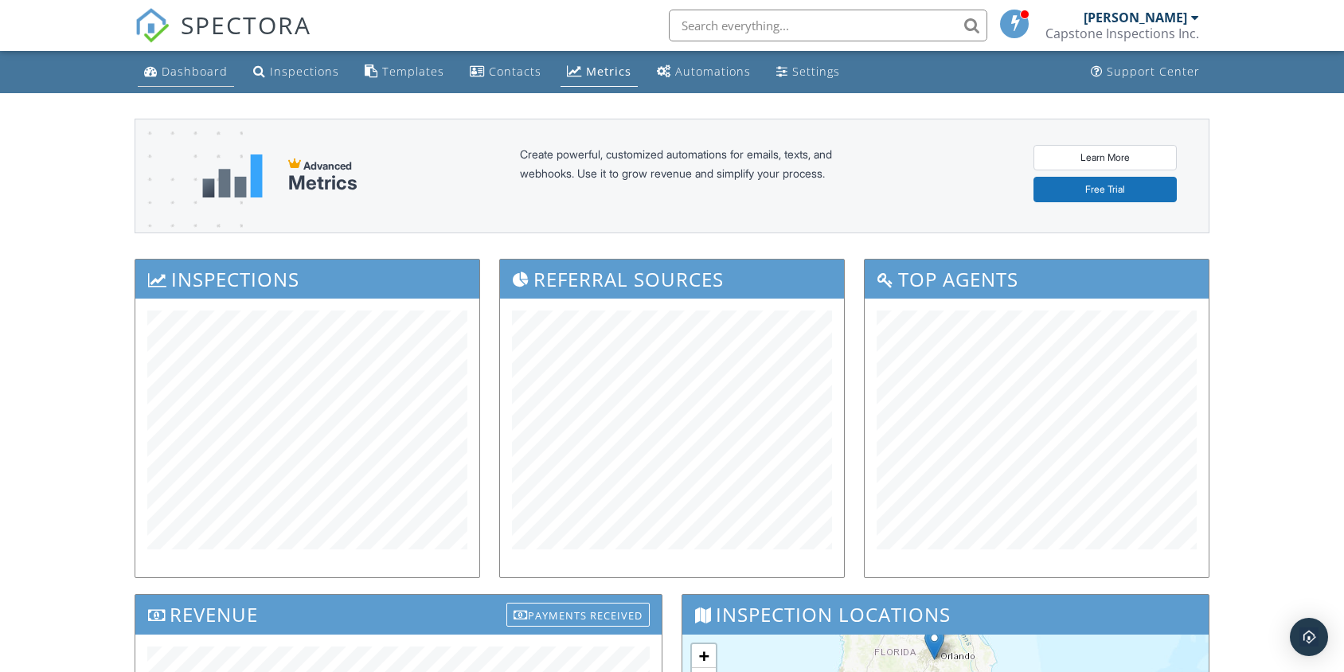
click at [154, 76] on div "Dashboard" at bounding box center [151, 70] width 14 height 13
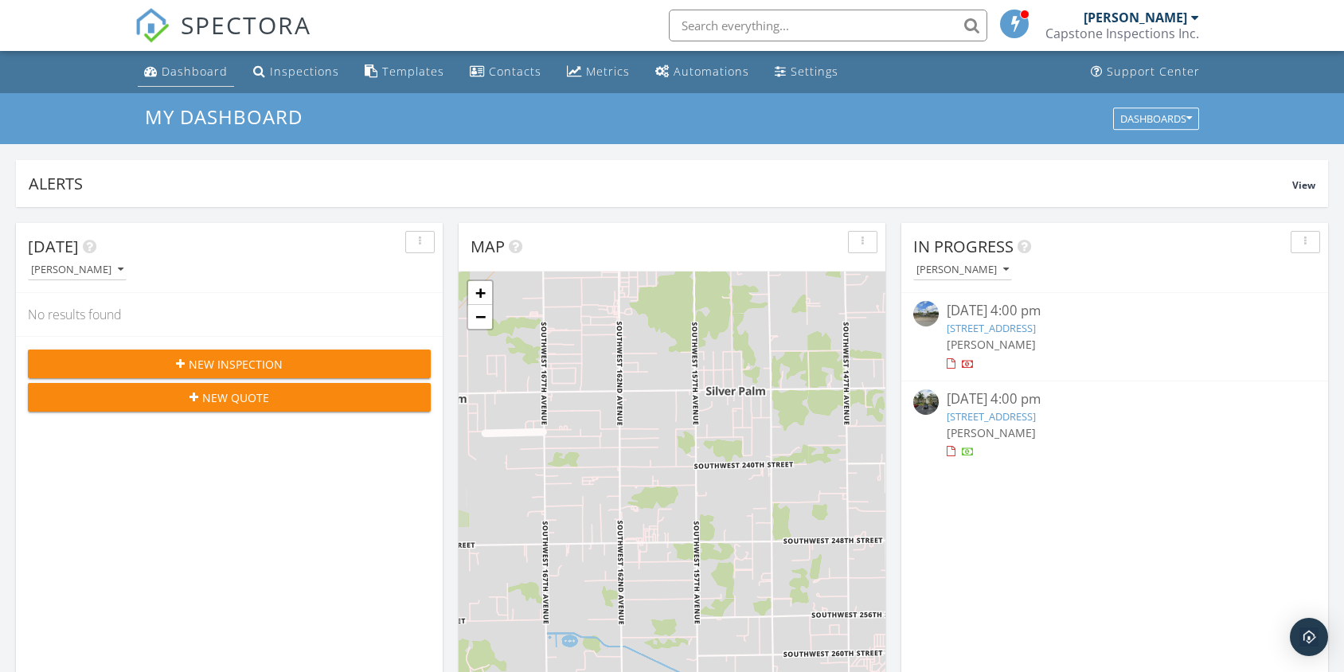
click at [197, 64] on div "Dashboard" at bounding box center [195, 71] width 66 height 15
click at [154, 76] on div "Dashboard" at bounding box center [151, 70] width 14 height 13
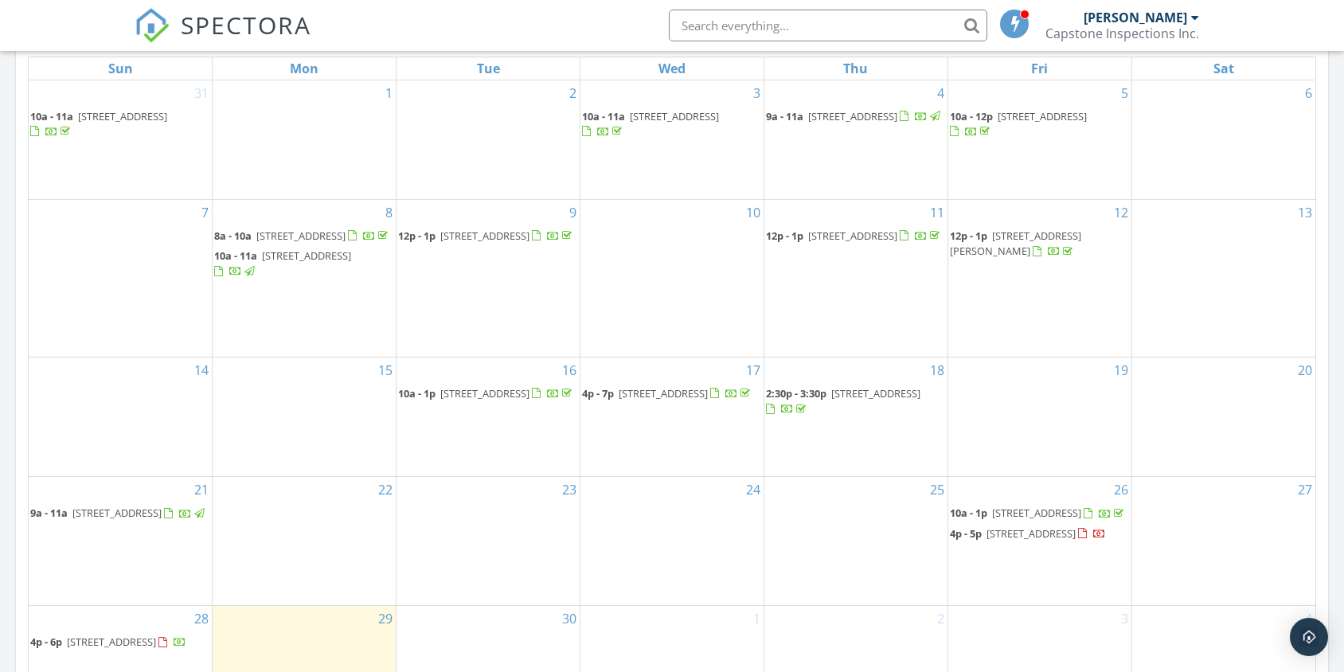
scroll to position [765, 0]
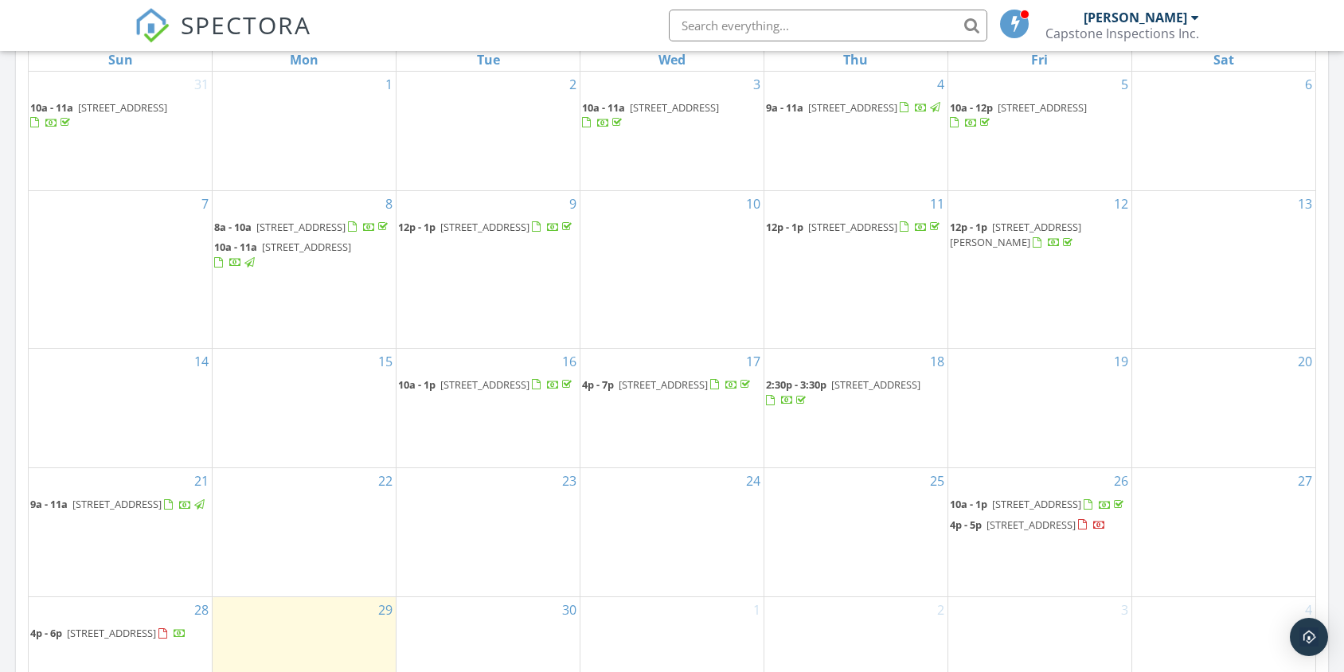
click at [113, 628] on span "[STREET_ADDRESS]" at bounding box center [111, 633] width 89 height 14
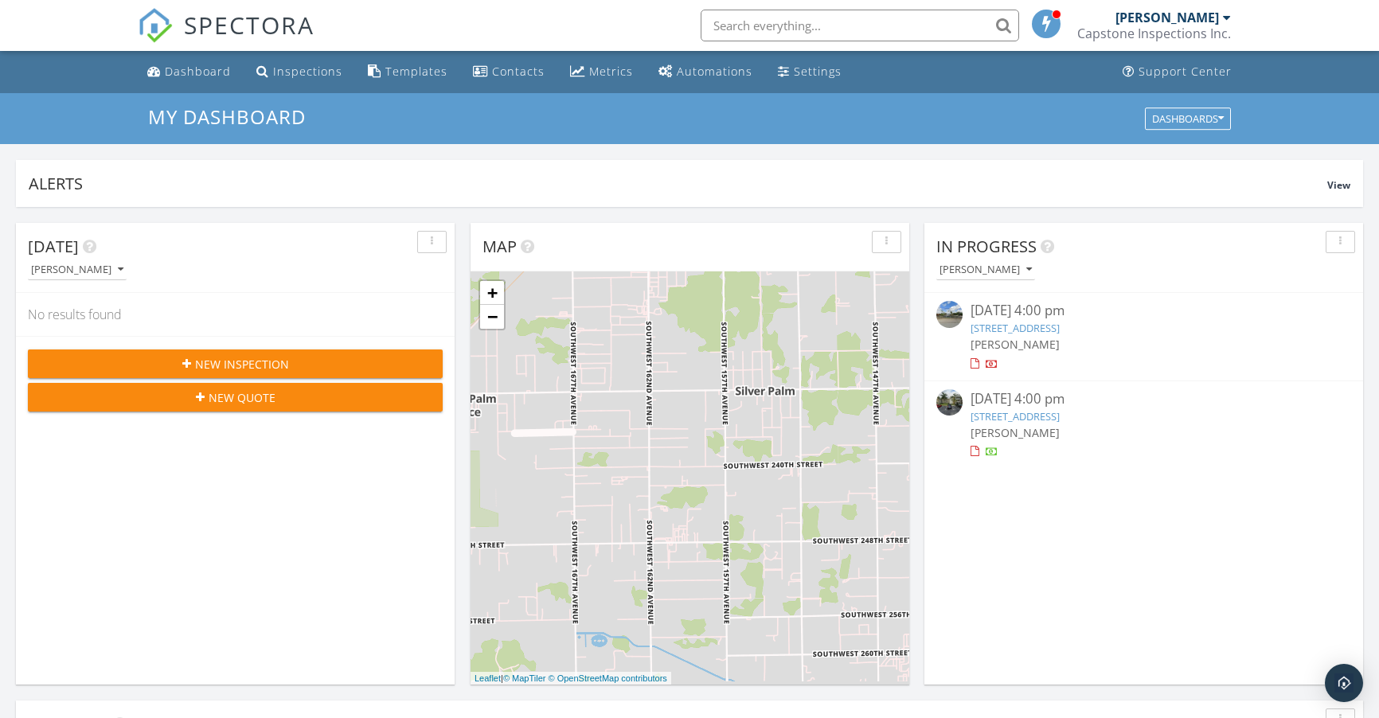
scroll to position [85, 0]
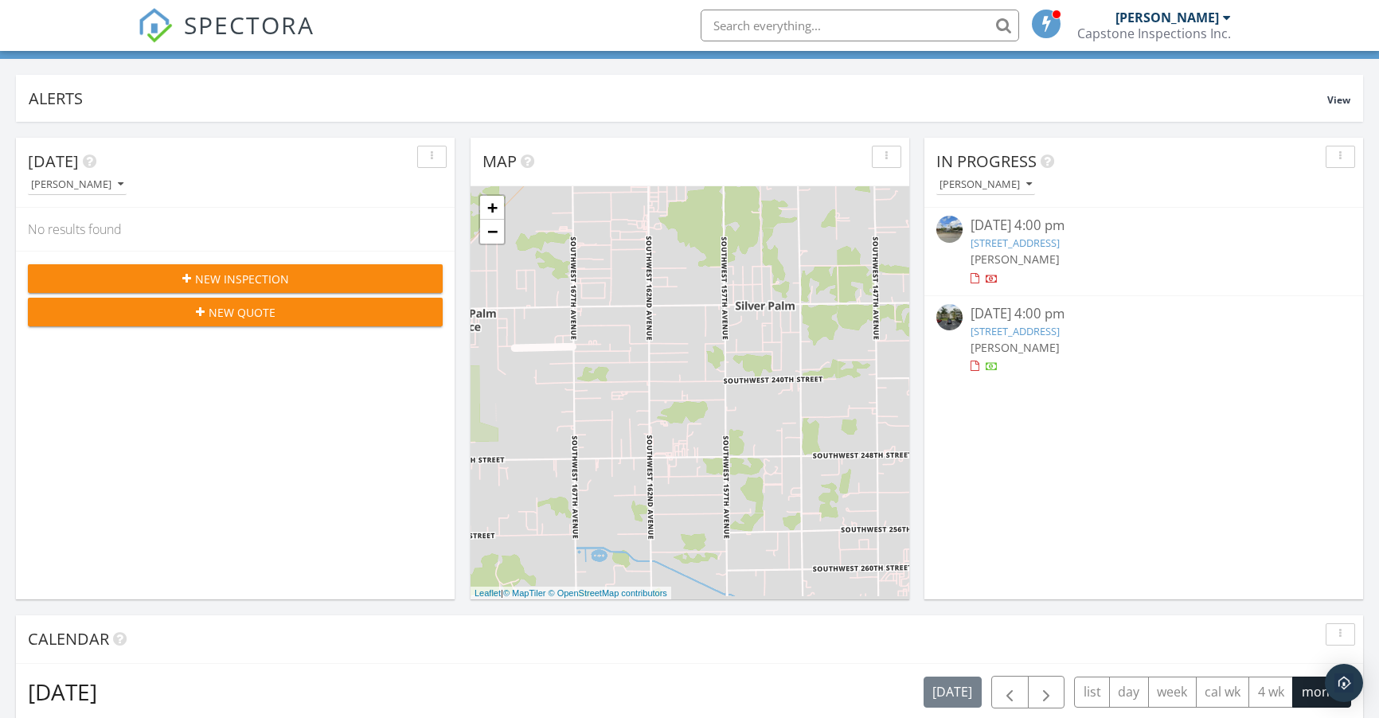
click at [1056, 331] on link "7701 SW 88th St #B 224, Miami, FL 33176" at bounding box center [1014, 331] width 89 height 14
click at [1060, 331] on link "7701 SW 88th St #B 224, Miami, FL 33176" at bounding box center [1014, 331] width 89 height 14
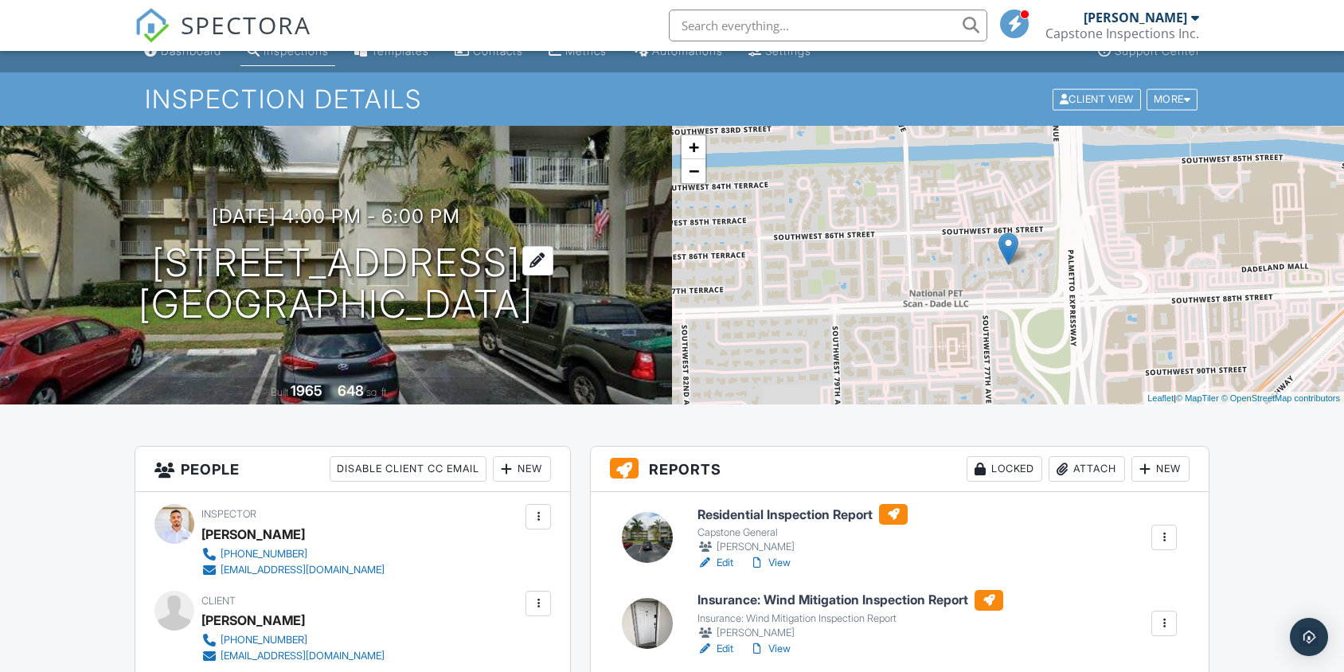
click at [314, 268] on h1 "[STREET_ADDRESS] [GEOGRAPHIC_DATA], FL 33176" at bounding box center [336, 284] width 395 height 84
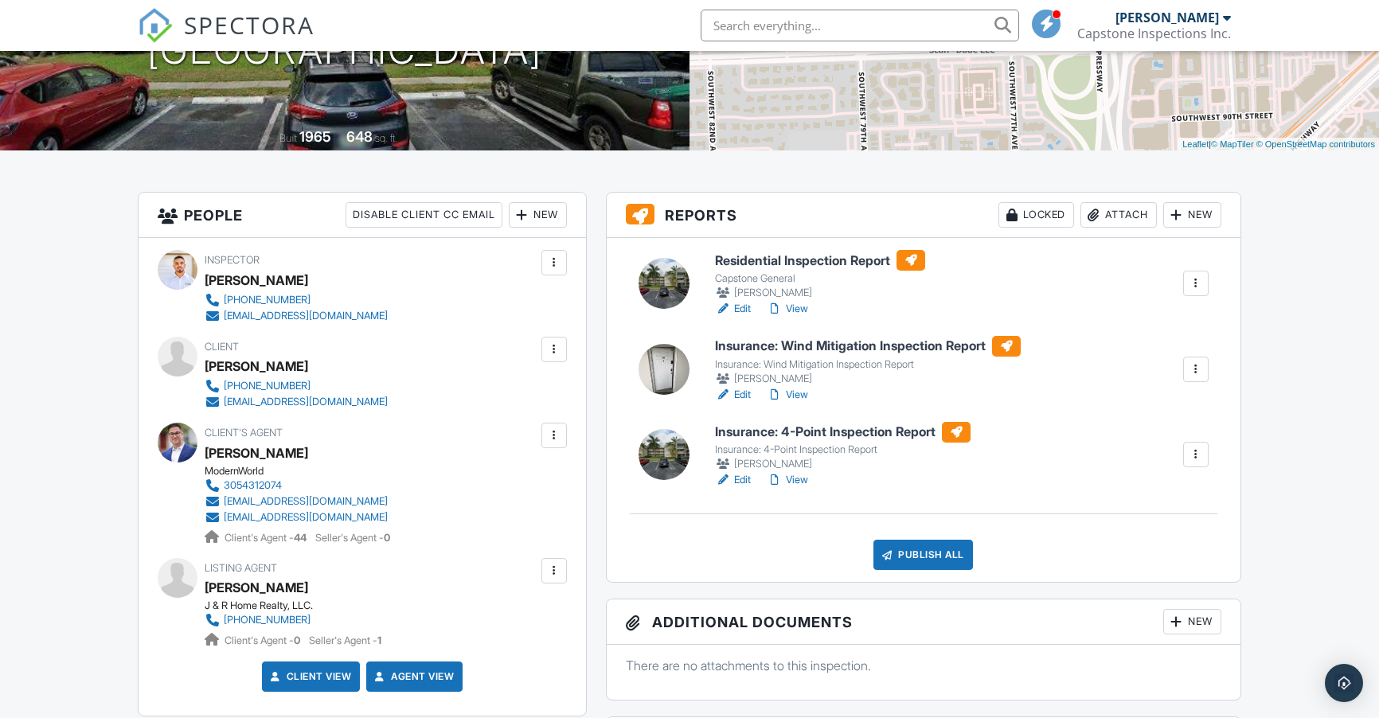
scroll to position [125, 0]
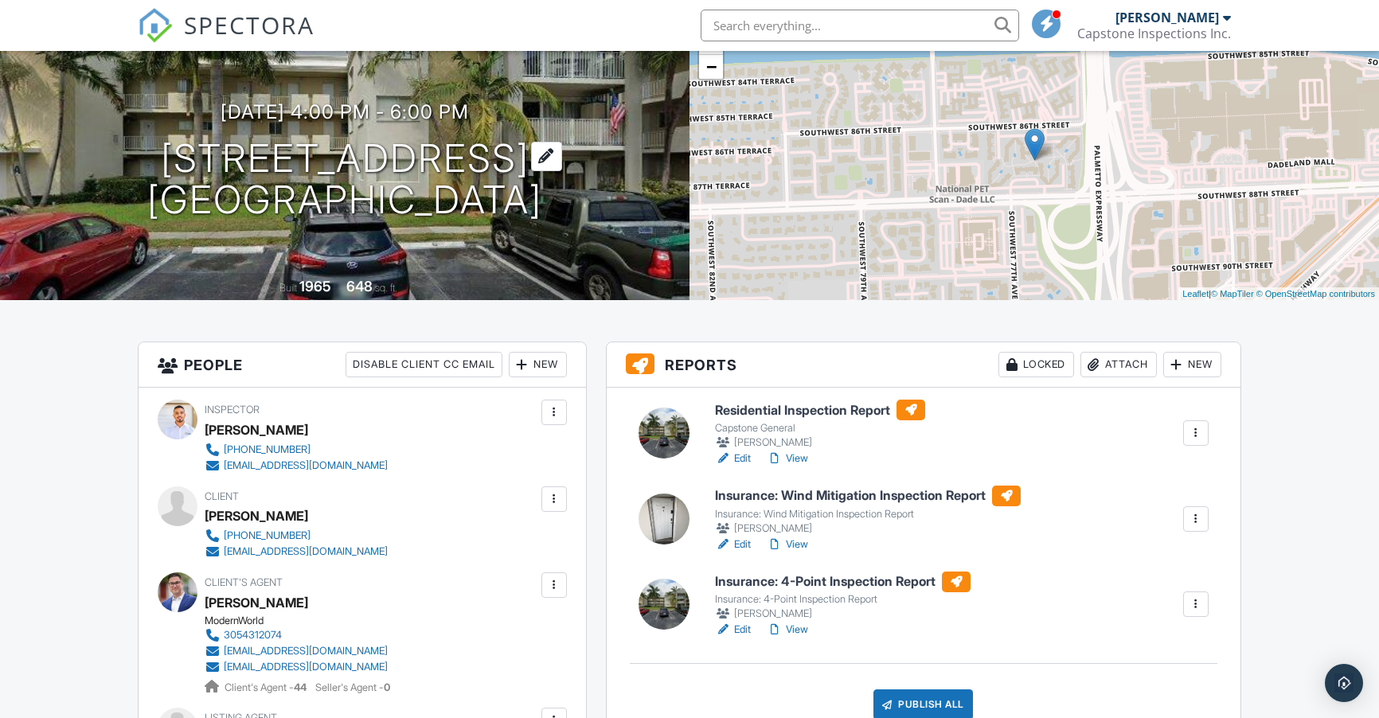
click at [345, 157] on h1 "[STREET_ADDRESS] [GEOGRAPHIC_DATA], FL 33176" at bounding box center [344, 180] width 395 height 84
click at [346, 156] on h1 "[STREET_ADDRESS] [GEOGRAPHIC_DATA], FL 33176" at bounding box center [344, 180] width 395 height 84
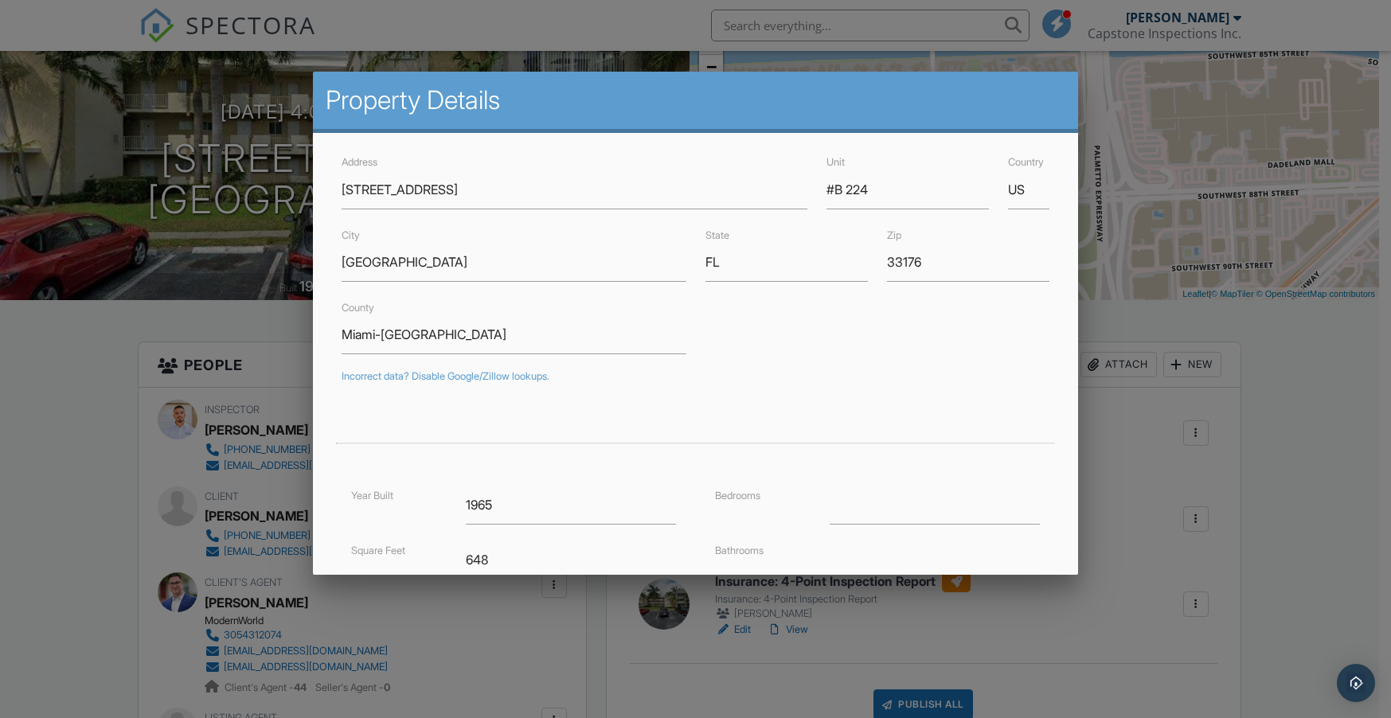
click at [1294, 486] on div at bounding box center [695, 369] width 1391 height 898
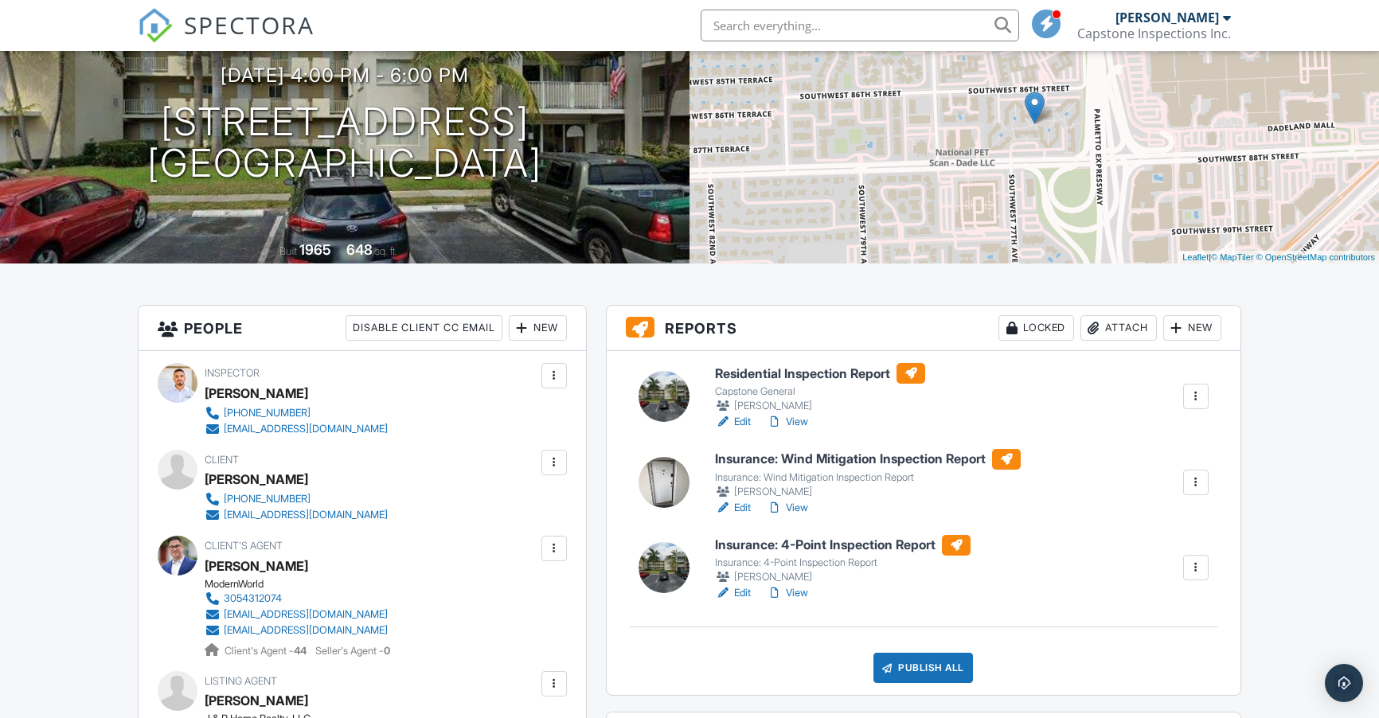
scroll to position [164, 0]
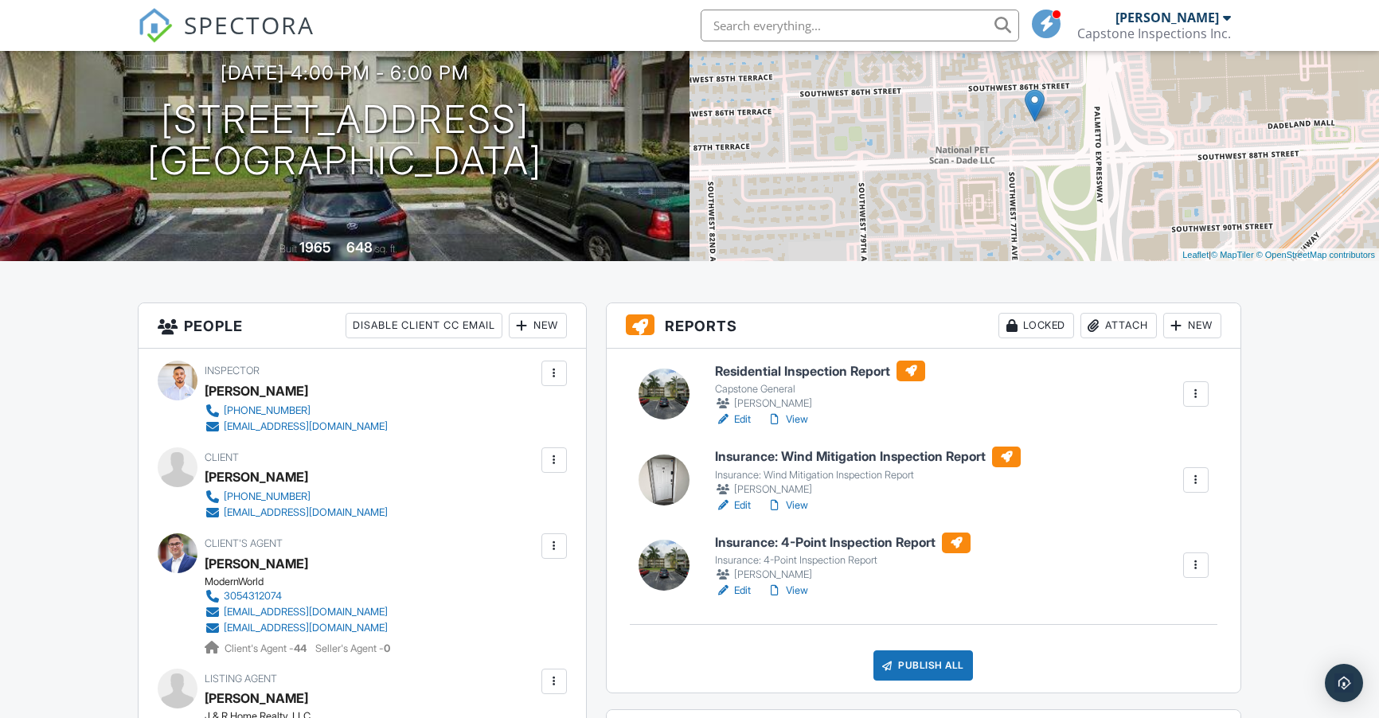
click at [738, 502] on link "Edit" at bounding box center [733, 506] width 36 height 16
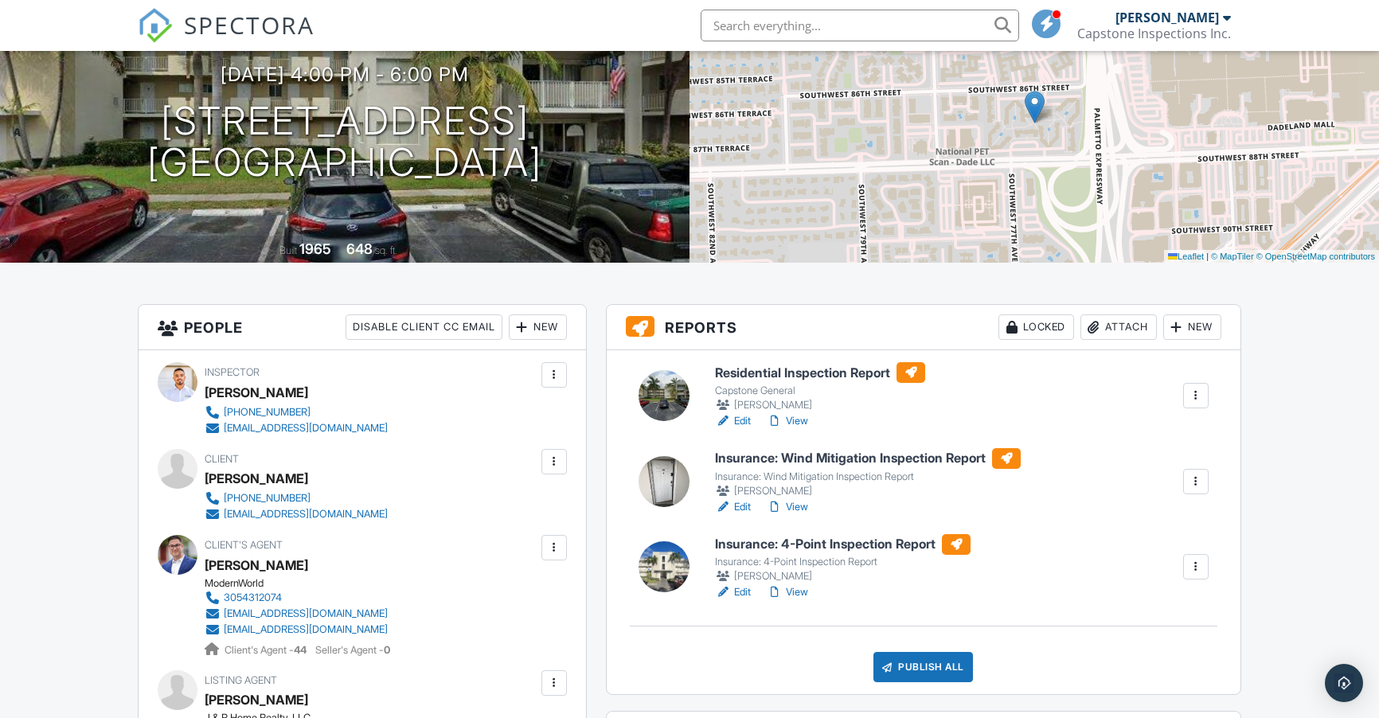
click at [739, 510] on link "Edit" at bounding box center [733, 507] width 36 height 16
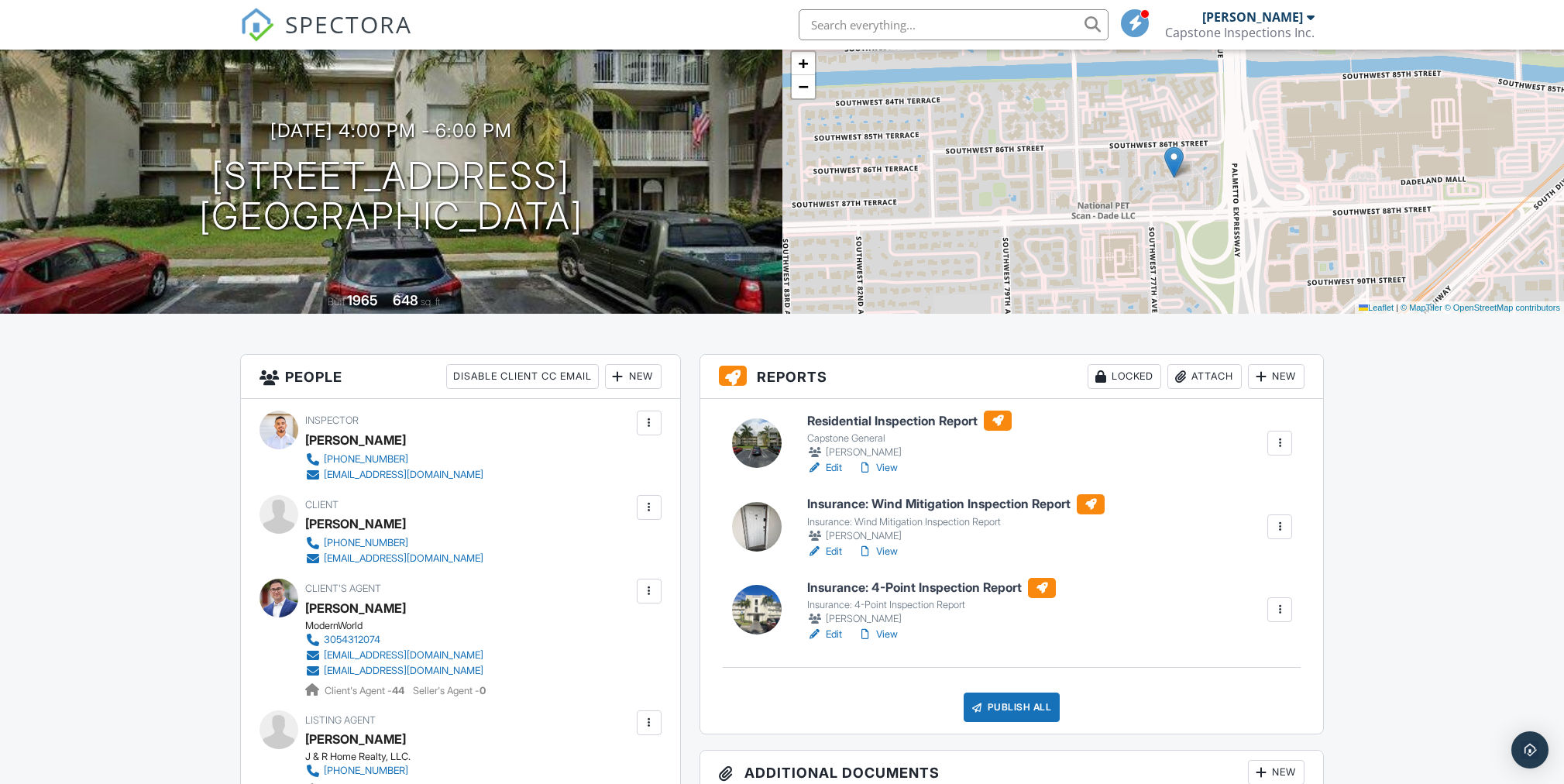
scroll to position [81, 0]
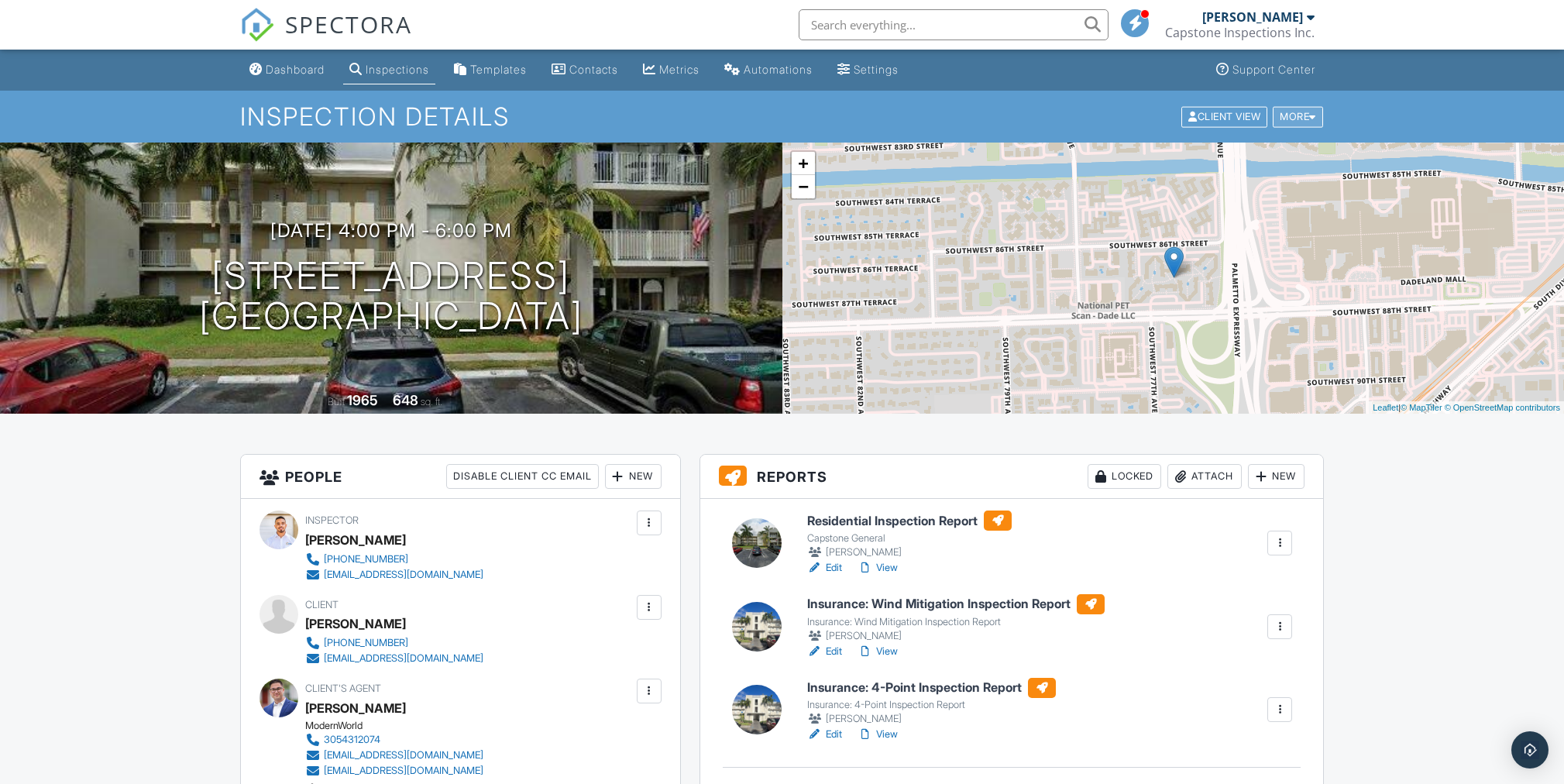
click at [1301, 118] on div "More" at bounding box center [1298, 116] width 51 height 20
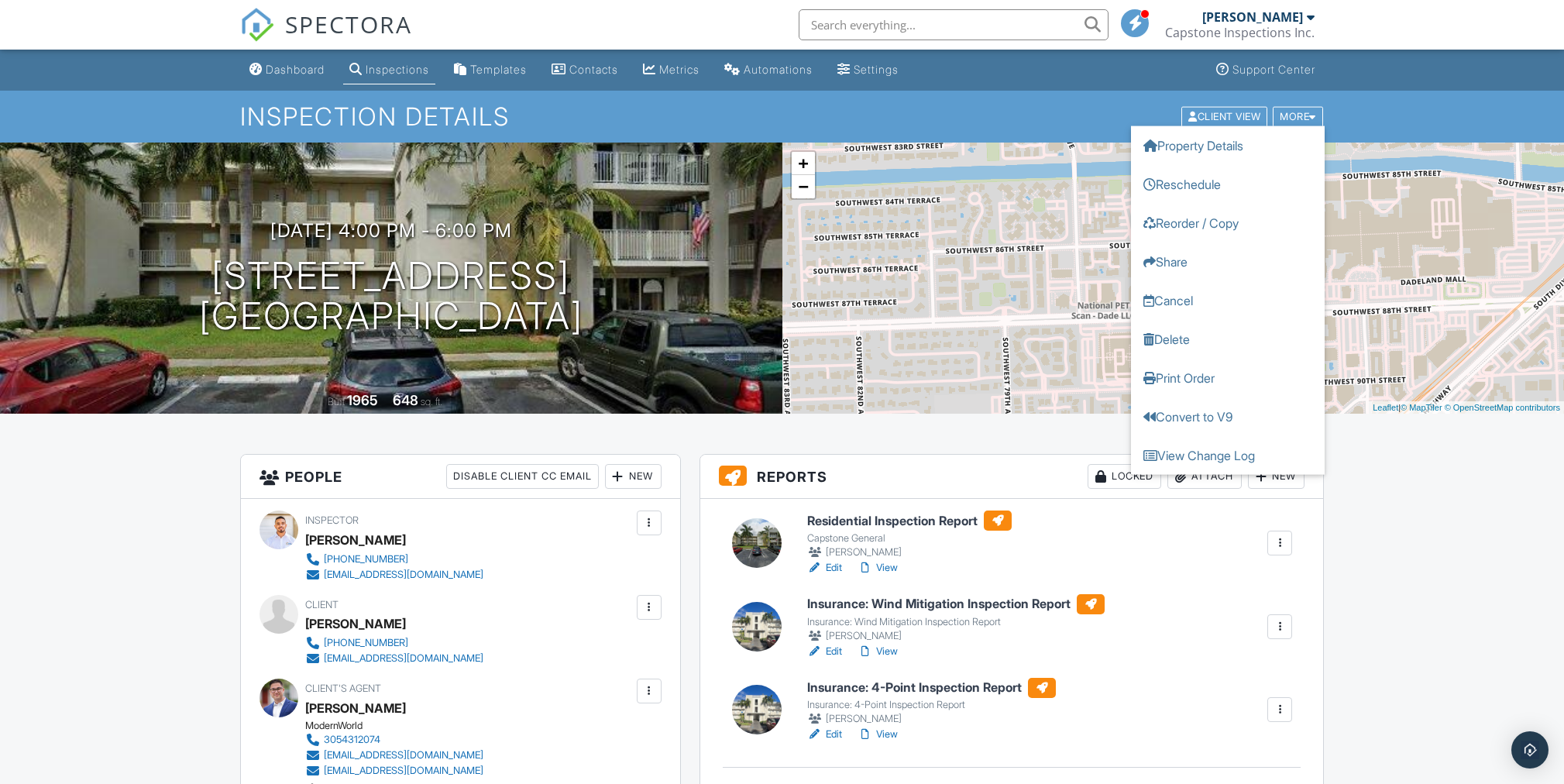
click at [1273, 541] on div at bounding box center [1280, 543] width 16 height 16
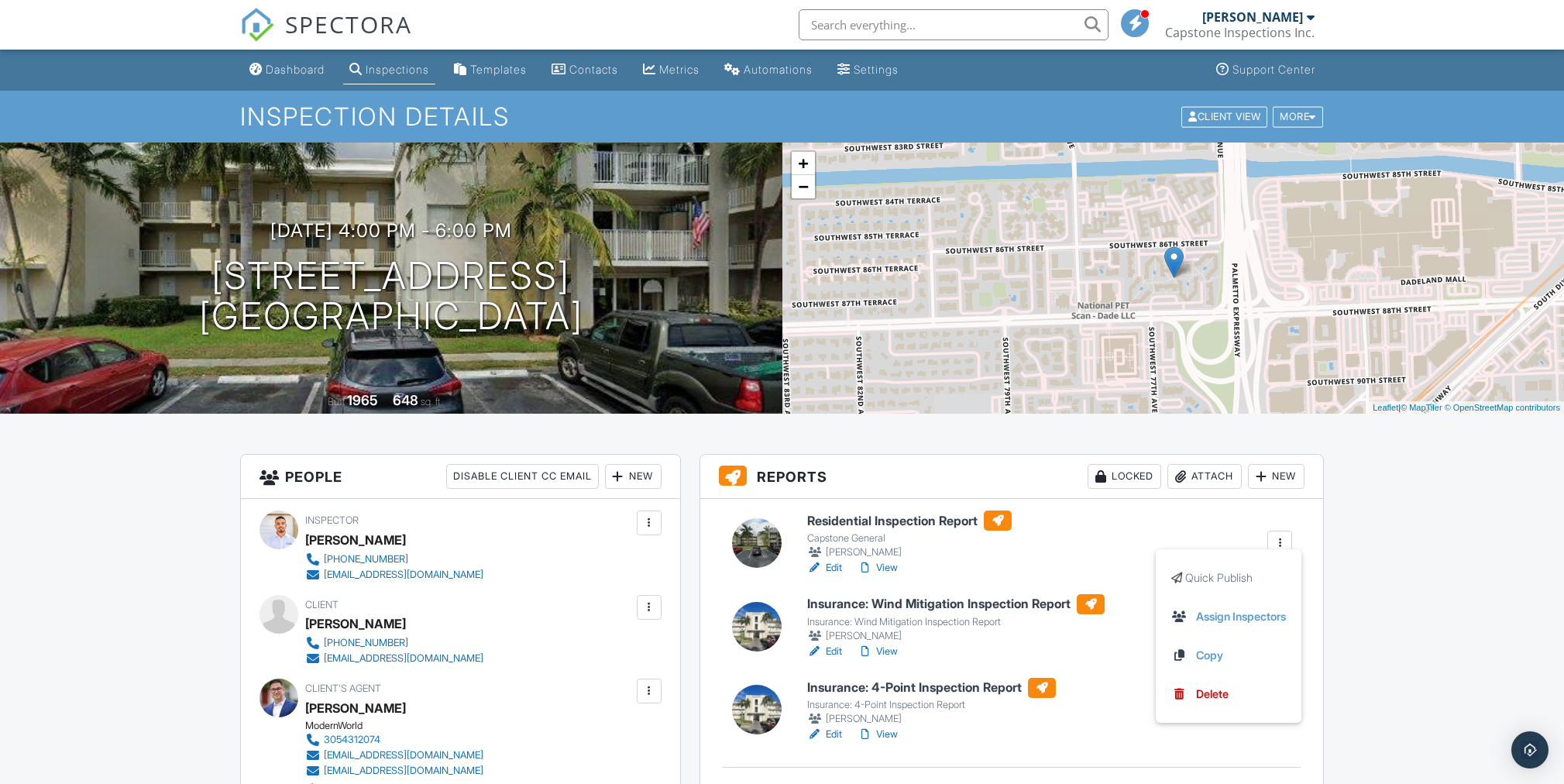
click at [1301, 111] on div "More" at bounding box center [1298, 116] width 51 height 20
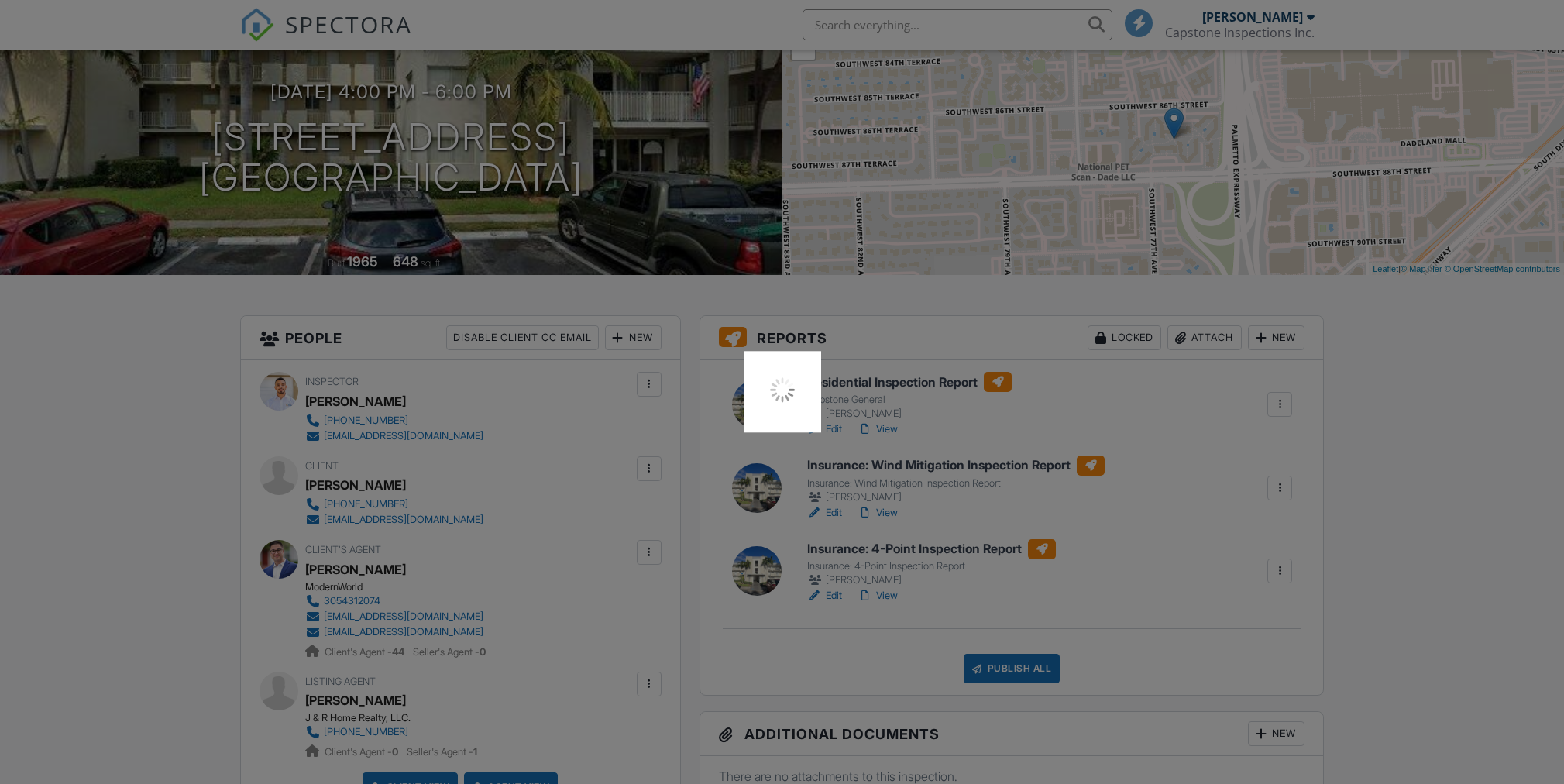
scroll to position [148, 0]
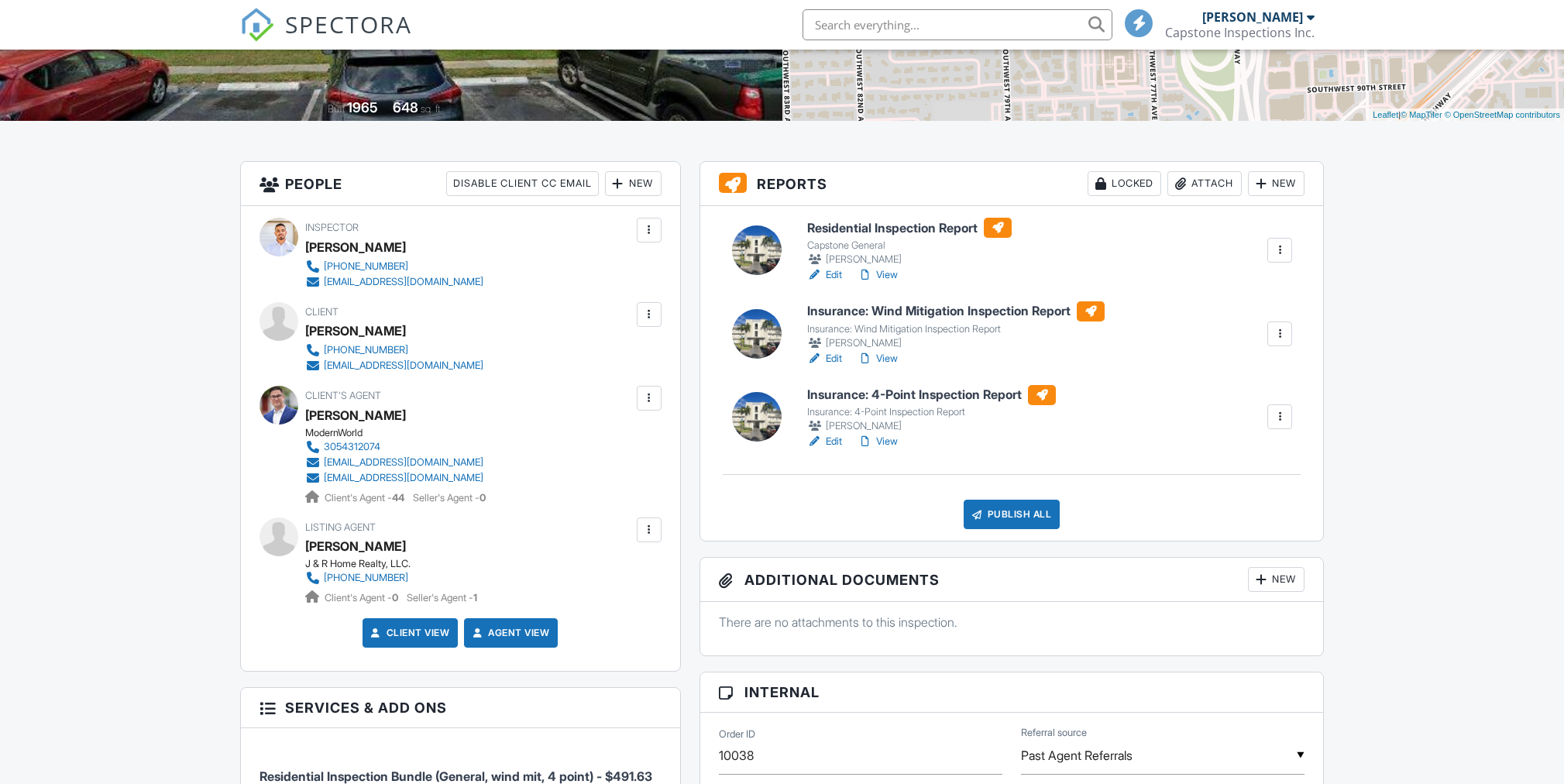
click at [418, 639] on link "Client View" at bounding box center [409, 632] width 82 height 16
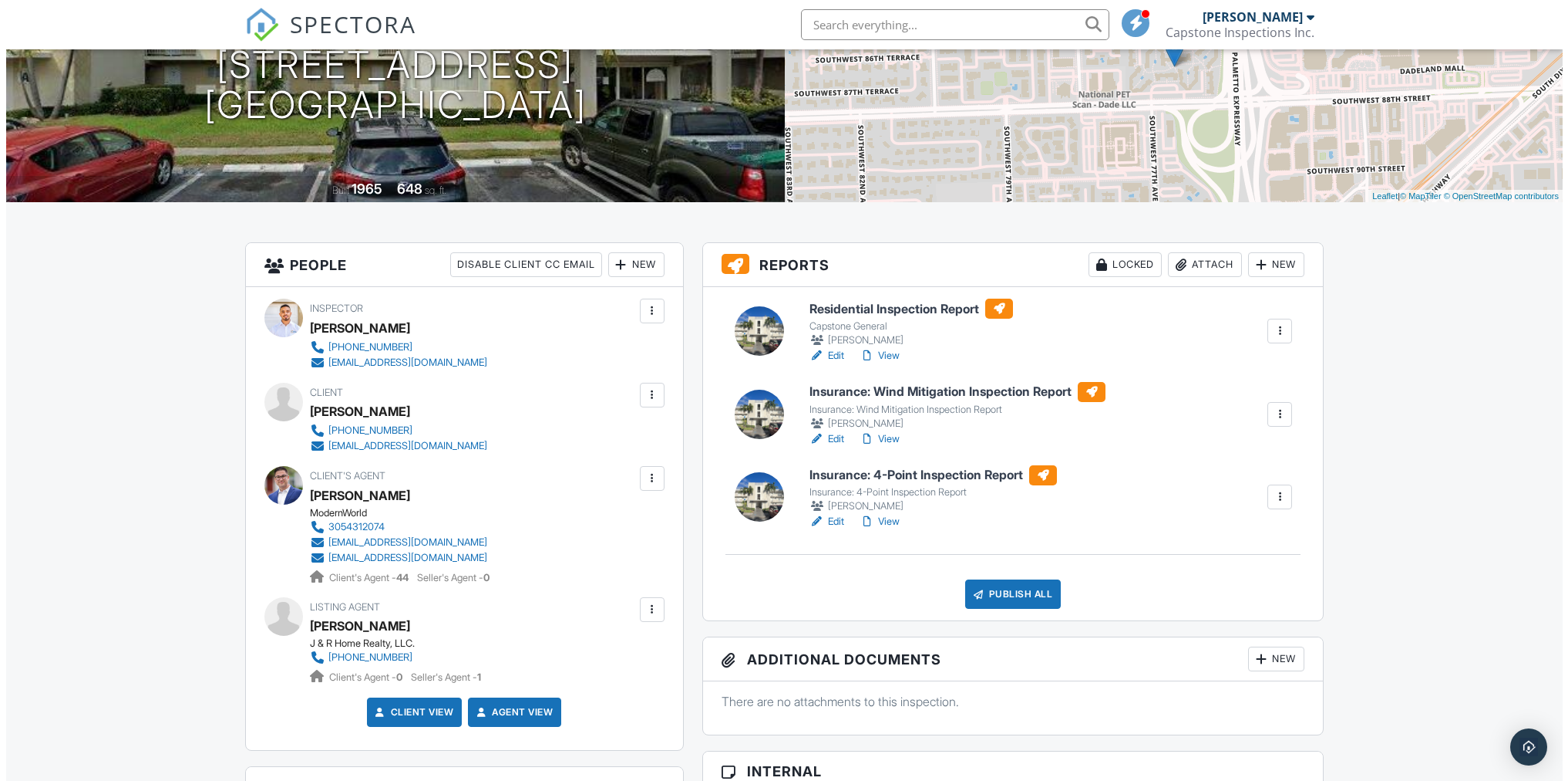
scroll to position [241, 0]
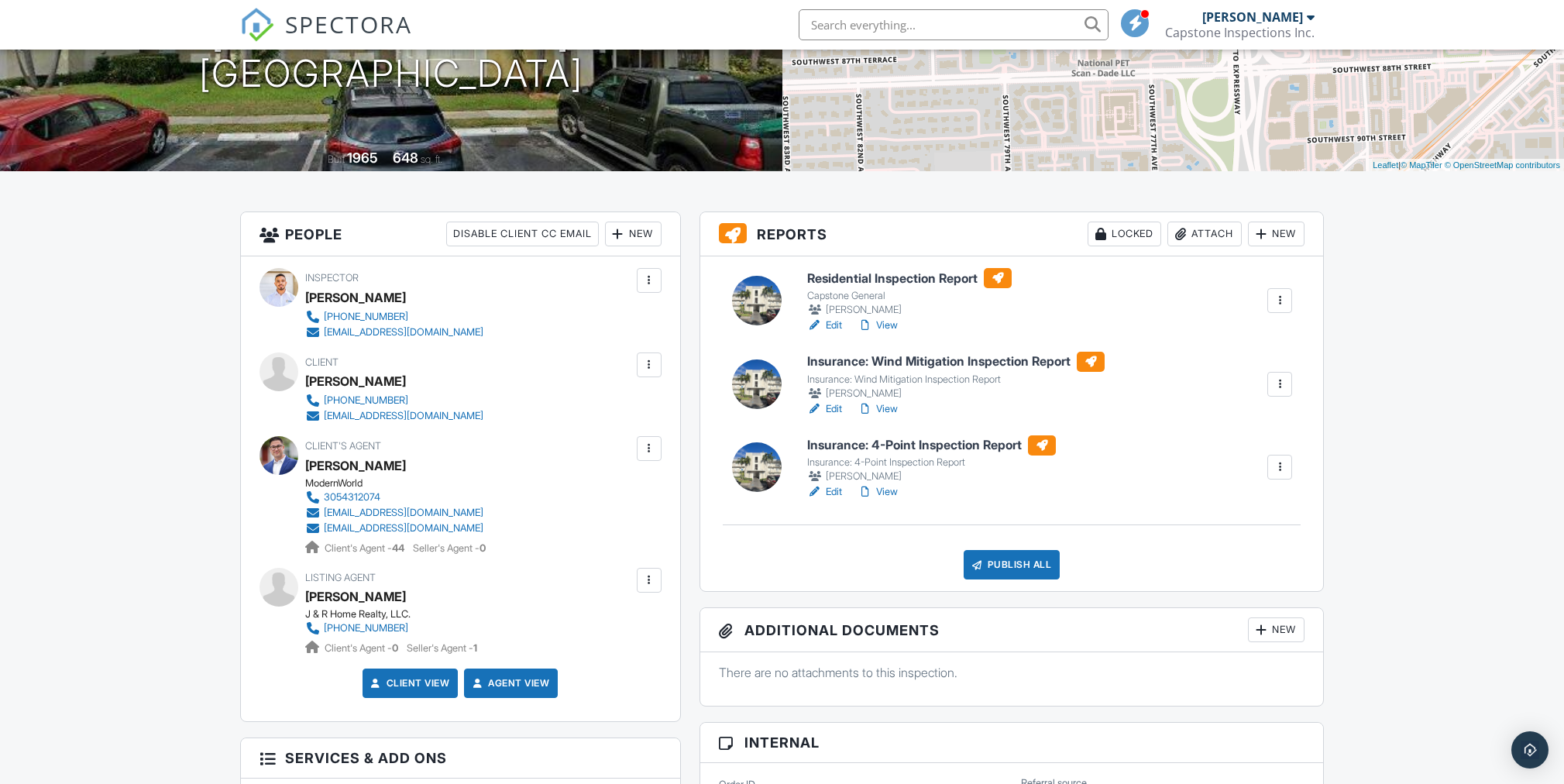
click at [606, 114] on div "09/28/2025 4:00 pm - 6:00 pm 7701 SW 88th St #B 224 Miami, FL 33176 Built 1965 …" at bounding box center [391, 35] width 782 height 271
click at [764, 147] on div at bounding box center [764, 158] width 24 height 24
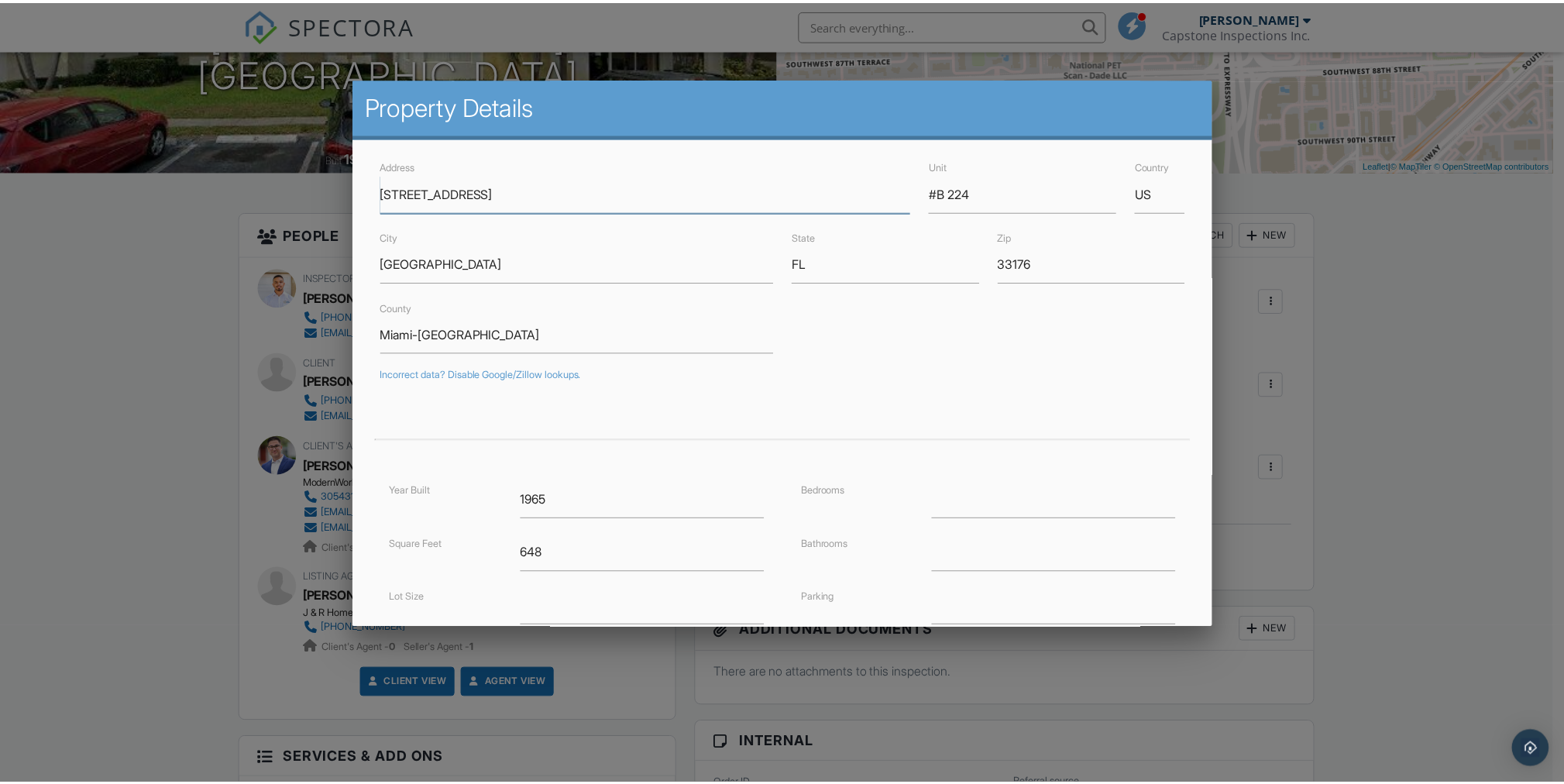
scroll to position [226, 0]
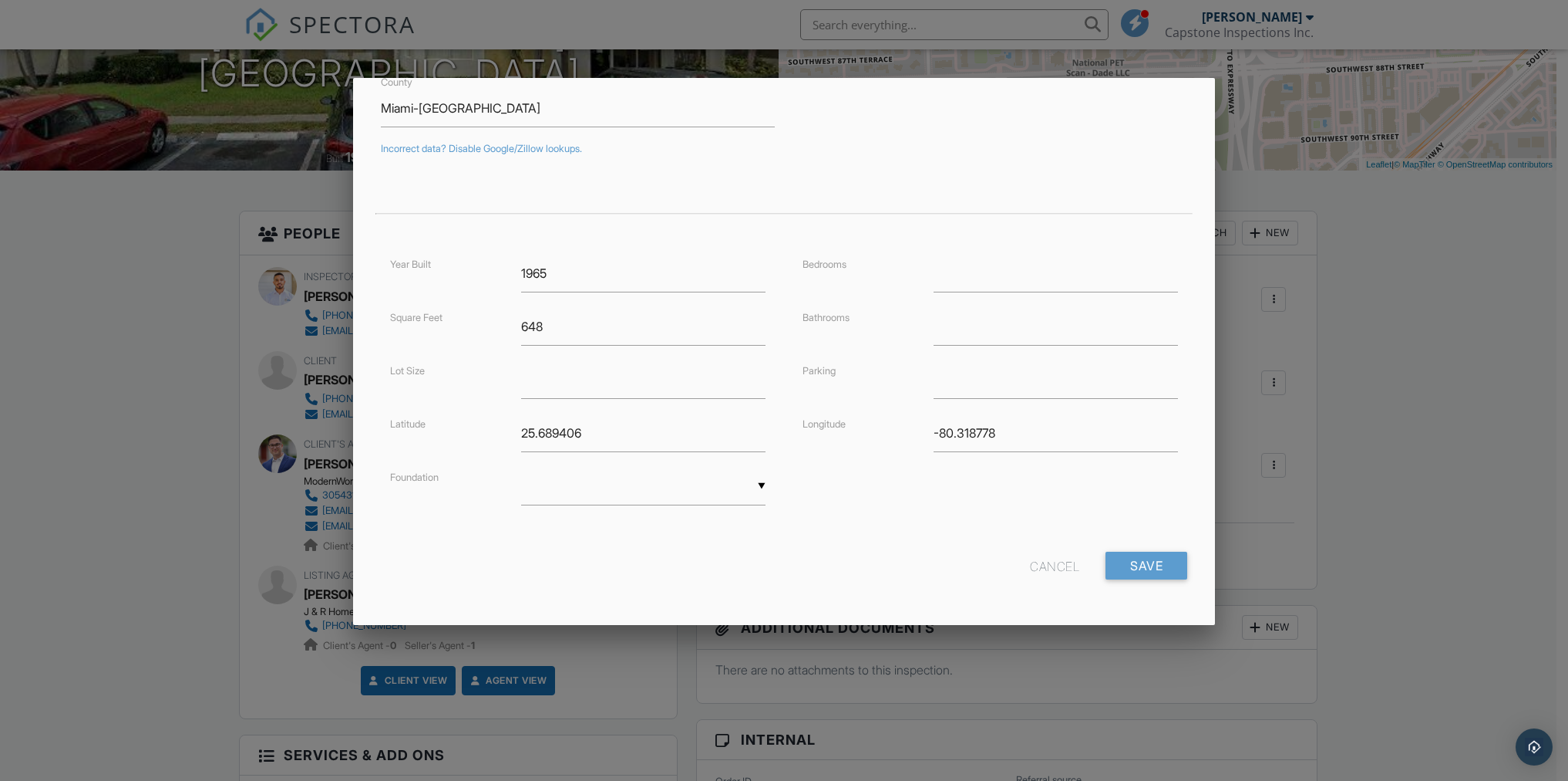
click at [1033, 573] on div "Cancel" at bounding box center [1055, 565] width 49 height 28
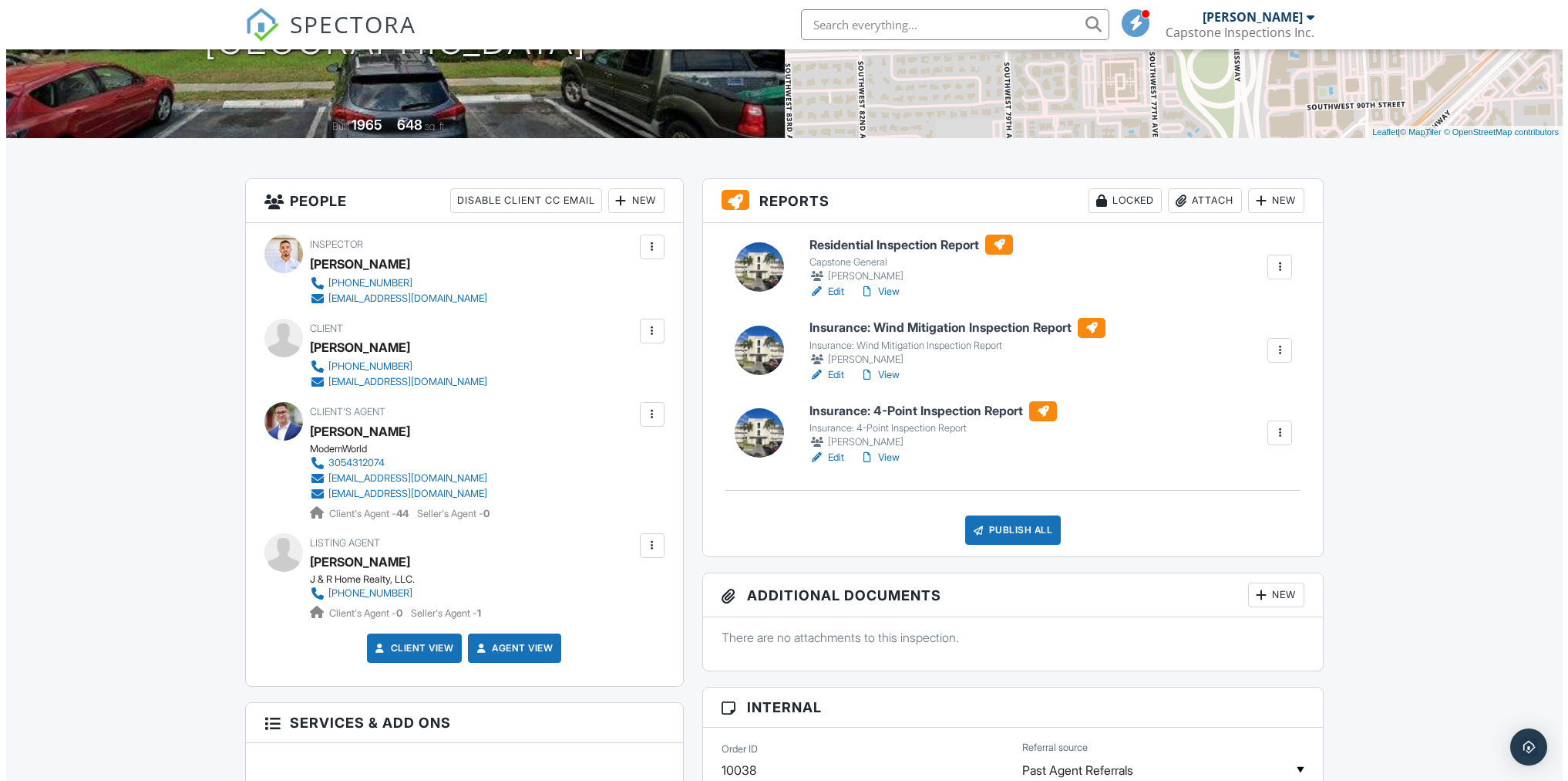
scroll to position [292, 0]
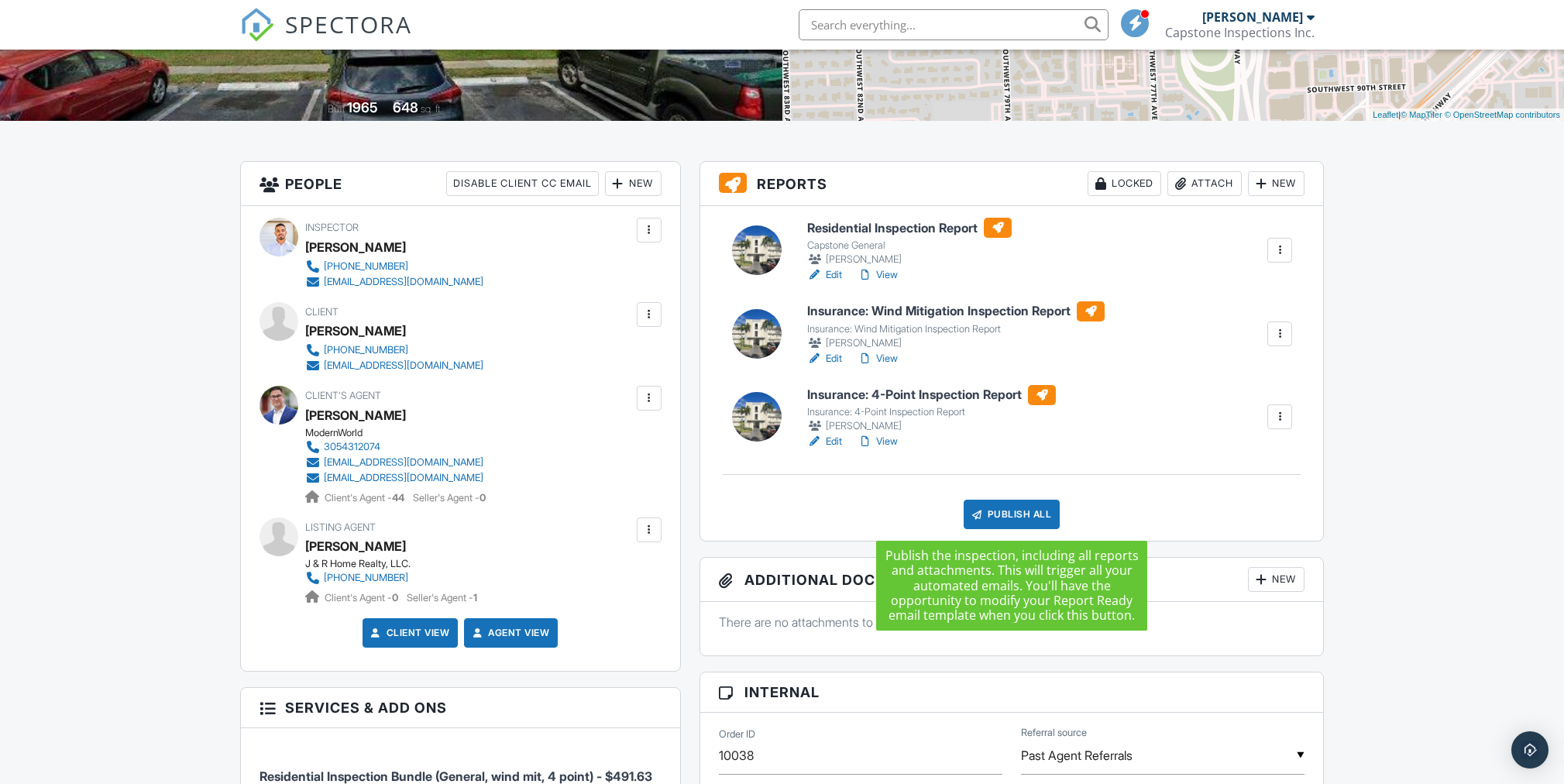
click at [1047, 520] on div "Publish All" at bounding box center [1012, 514] width 97 height 29
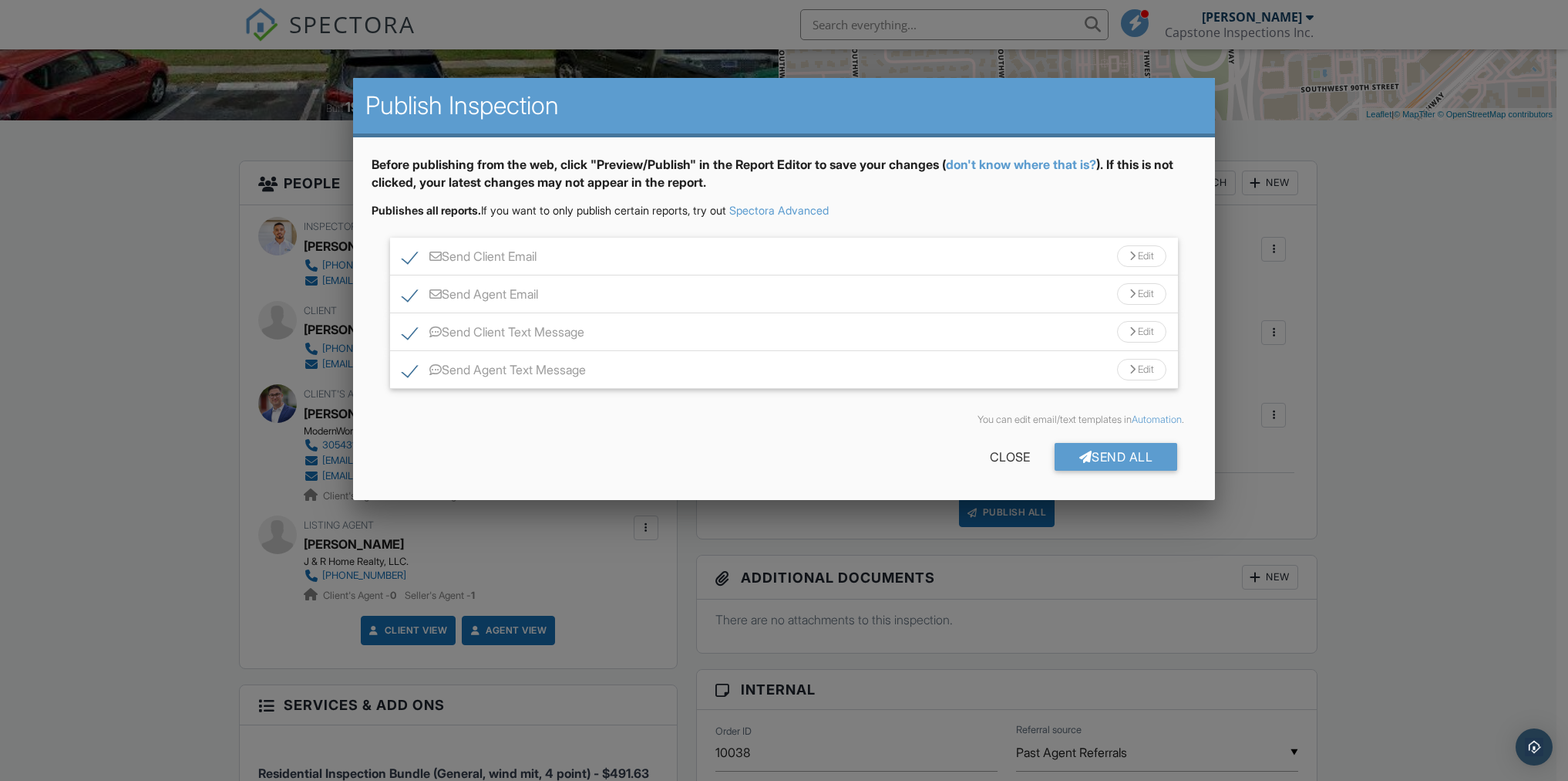
click at [1106, 459] on div "Send All" at bounding box center [1116, 456] width 123 height 28
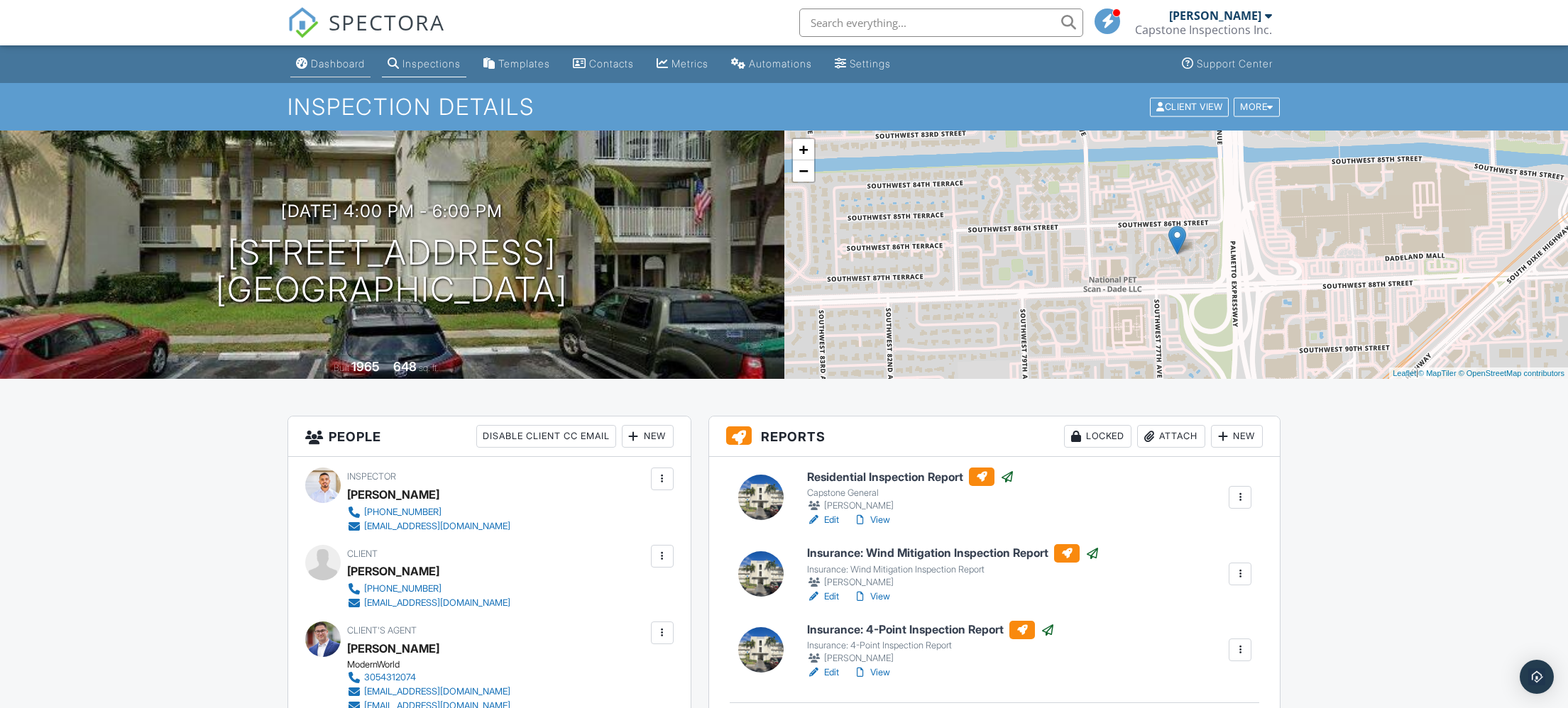
click at [340, 70] on link "Dashboard" at bounding box center [331, 63] width 80 height 26
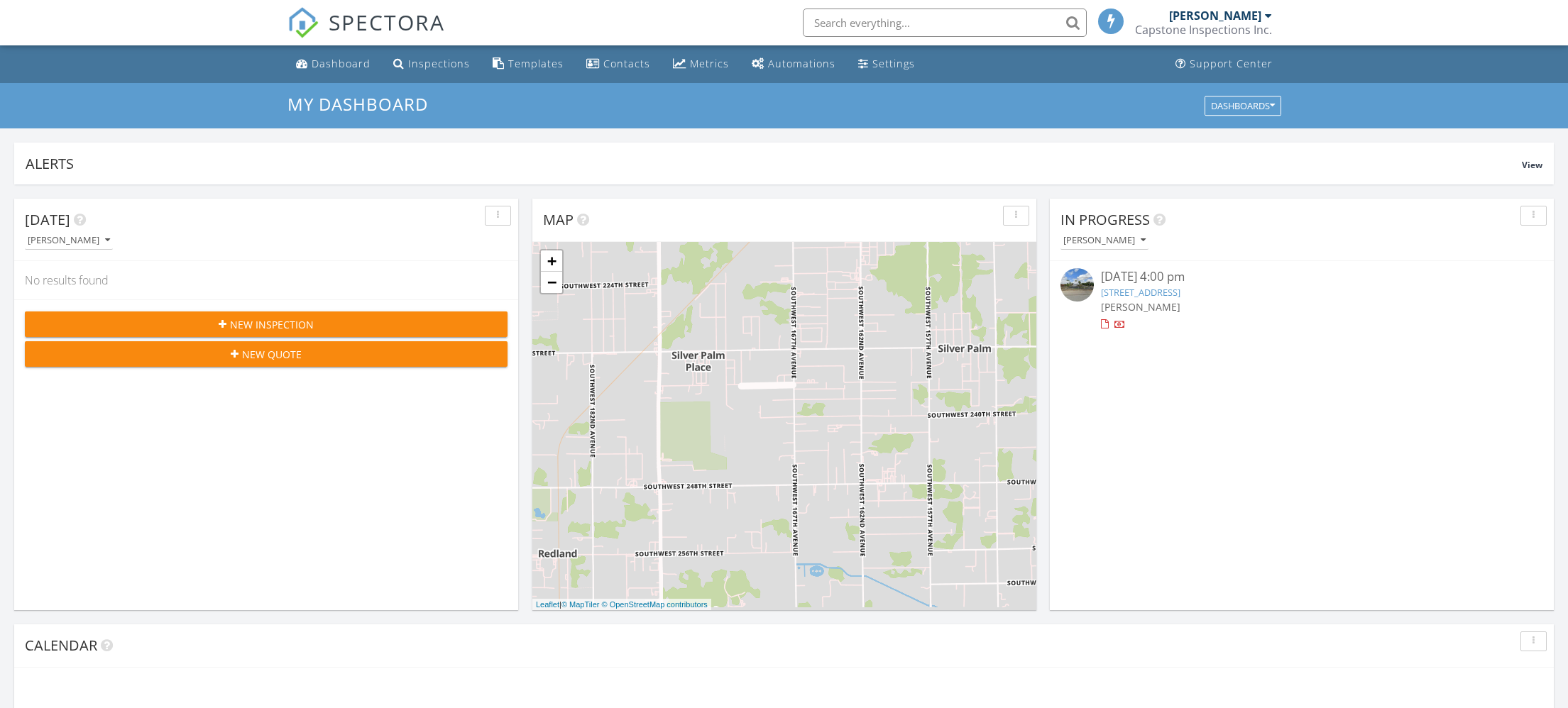
scroll to position [7, 7]
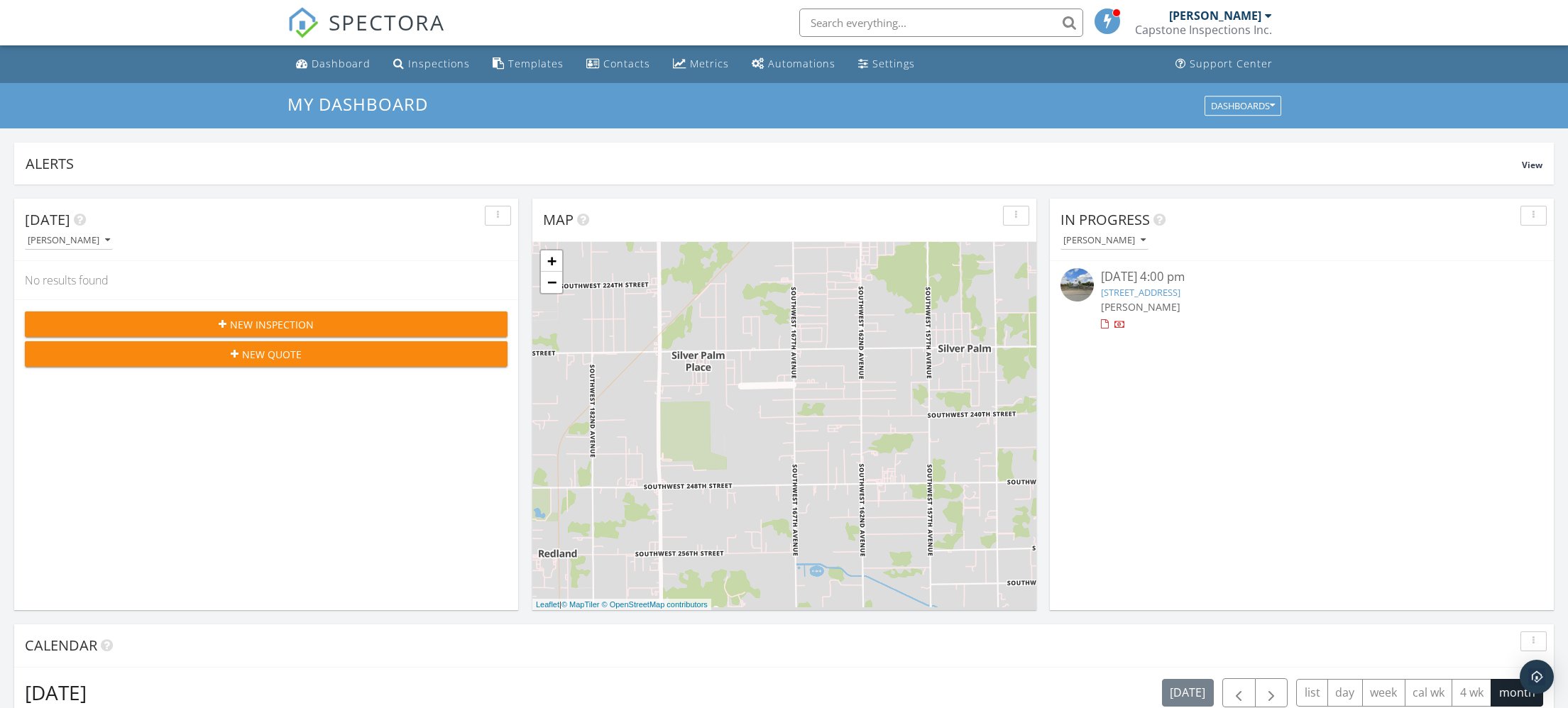
click at [897, 26] on input "text" at bounding box center [940, 23] width 283 height 29
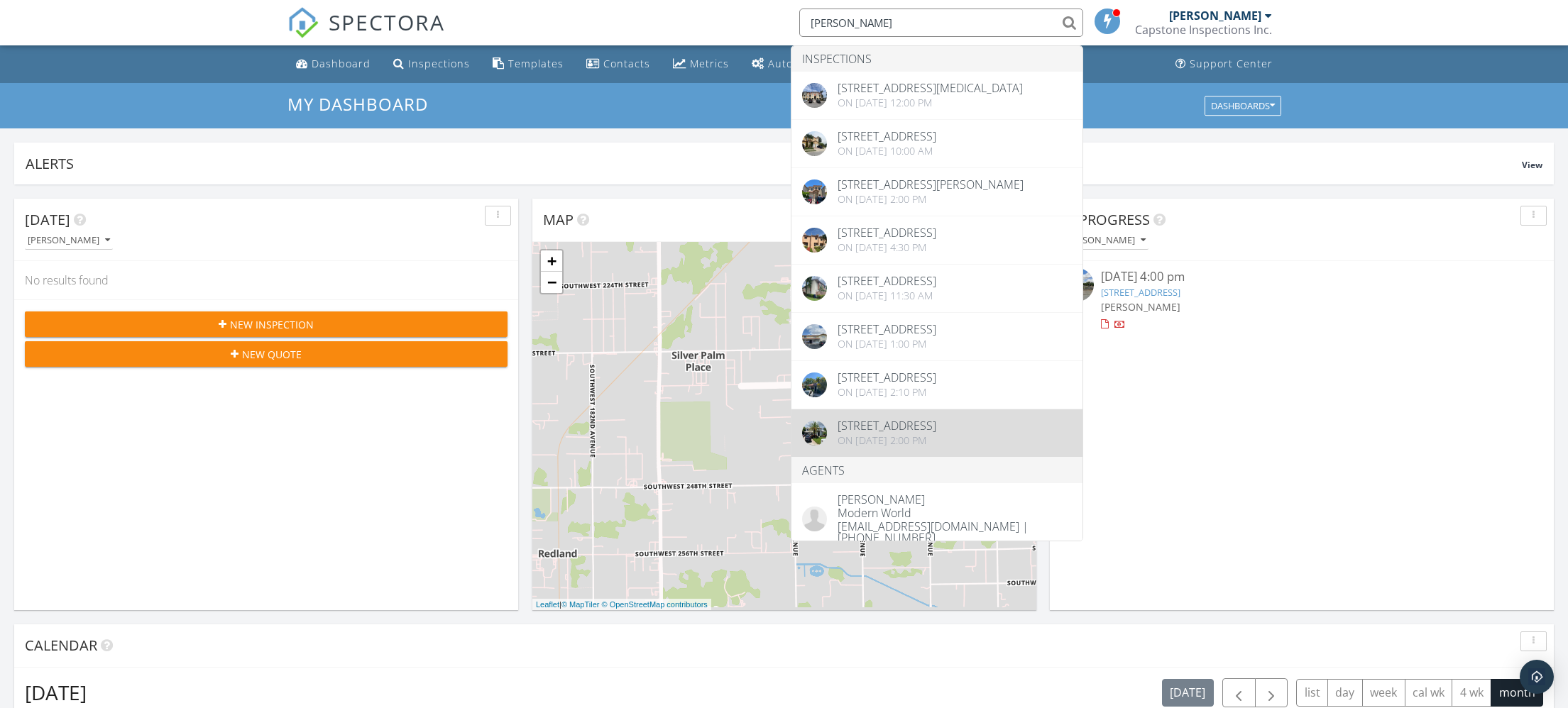
type input "[PERSON_NAME]"
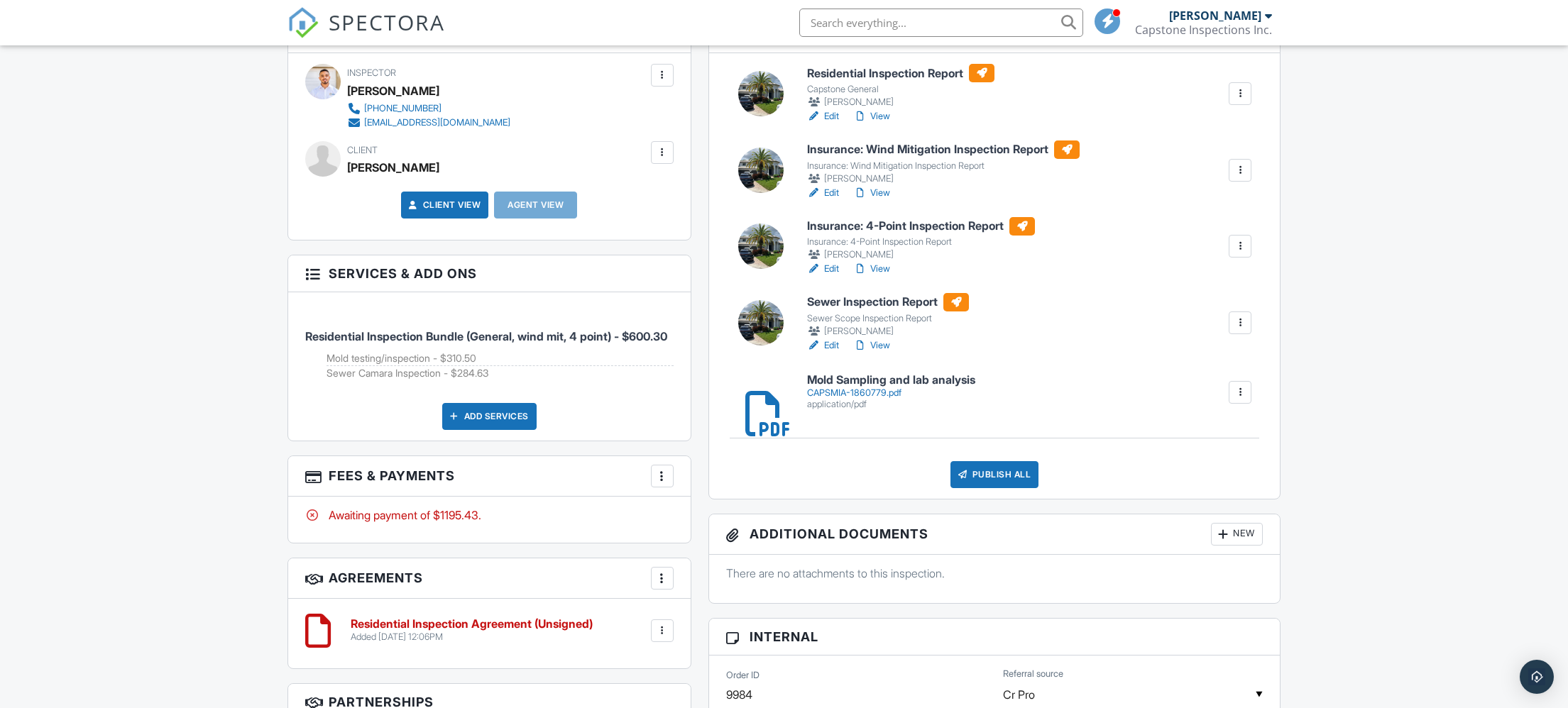
scroll to position [556, 0]
click at [674, 498] on h3 "Fees & Payments More Edit Fees & Payments Add Services View Invoice Paid In Full" at bounding box center [488, 477] width 402 height 40
click at [668, 485] on div at bounding box center [662, 478] width 14 height 14
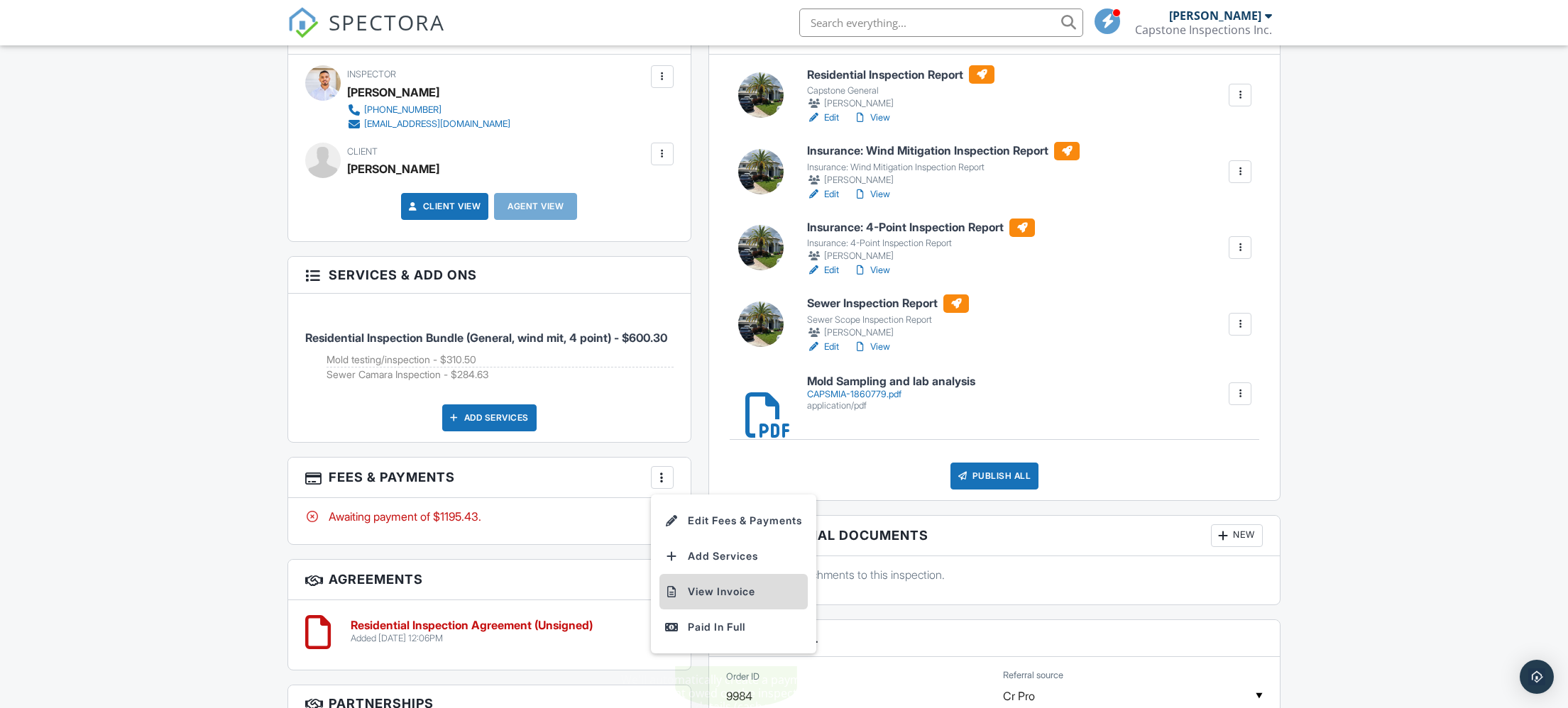
click at [747, 610] on li "View Invoice" at bounding box center [734, 592] width 148 height 36
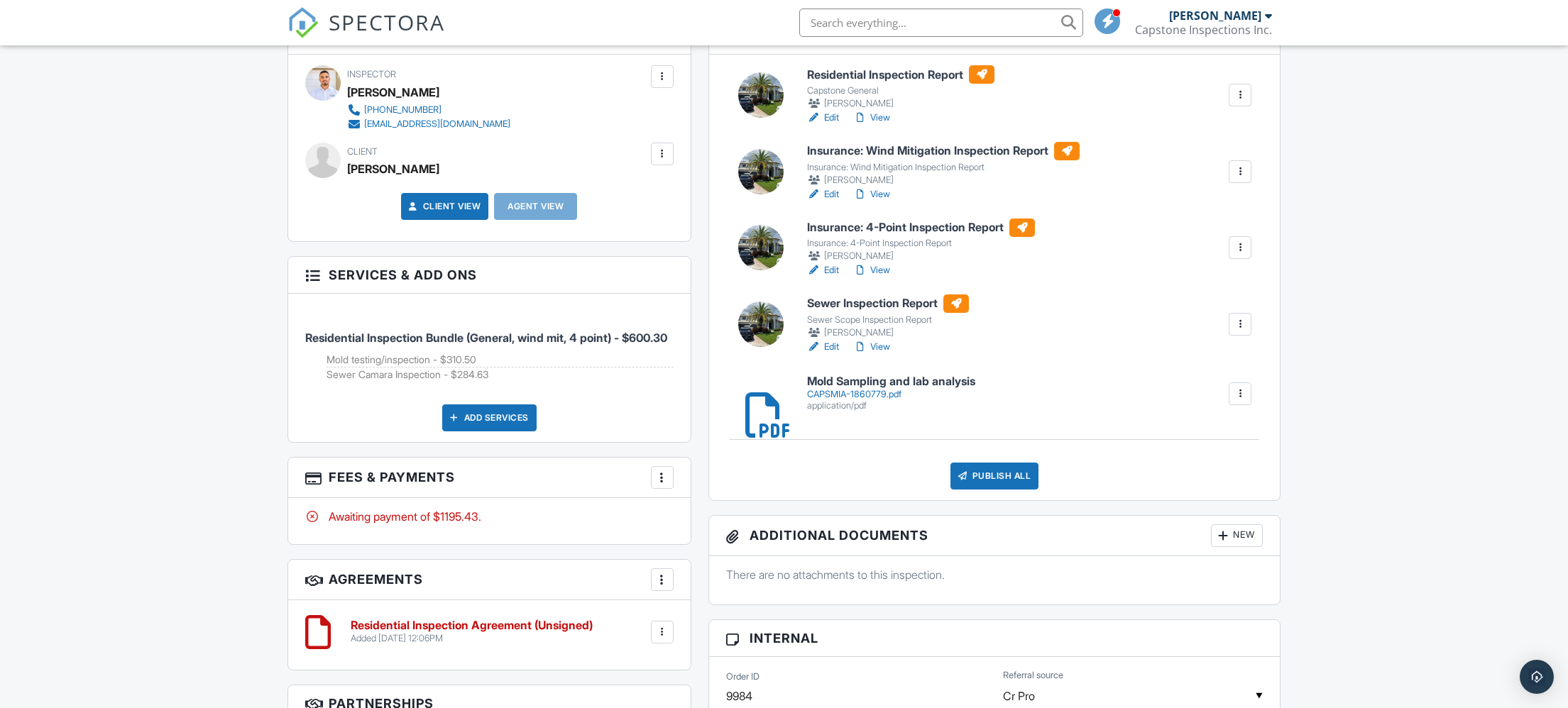
scroll to position [557, 0]
